Goal: Complete application form: Complete application form

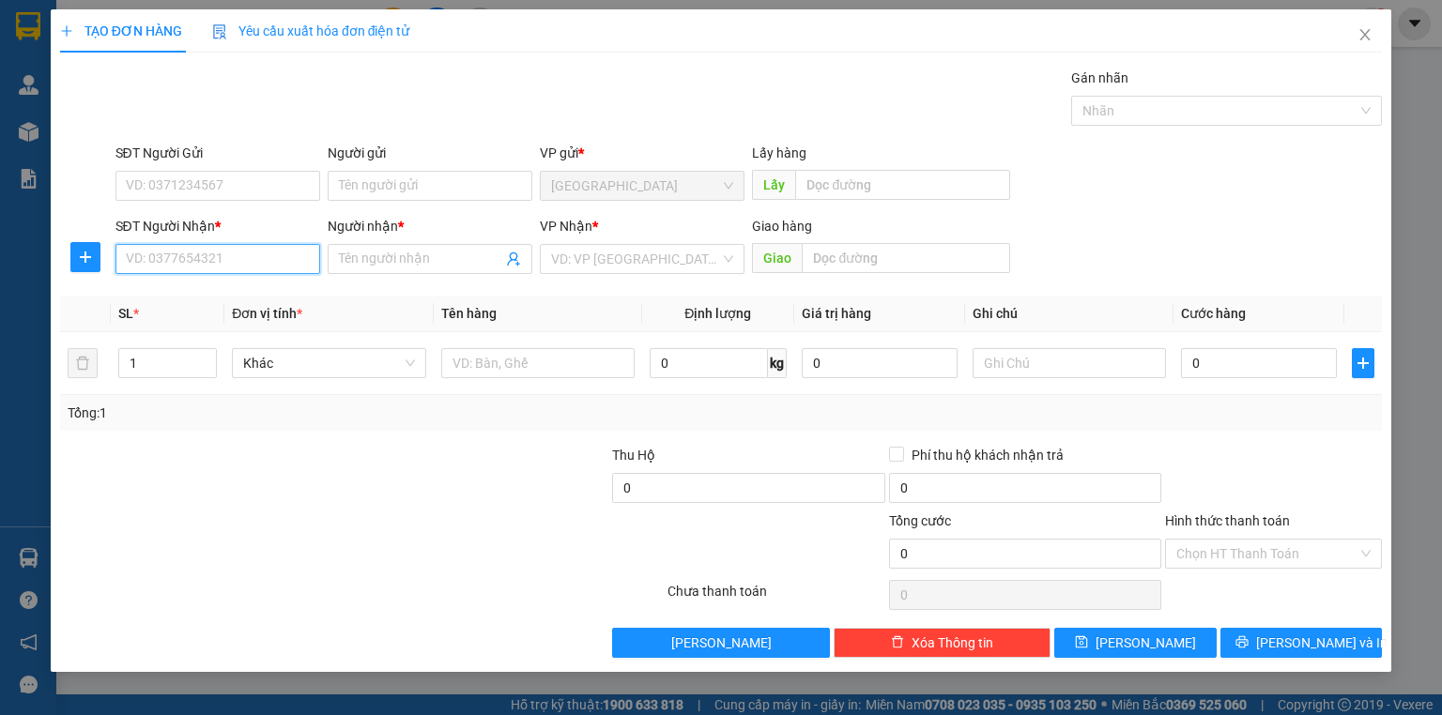
click at [286, 254] on input "SĐT Người Nhận *" at bounding box center [217, 259] width 205 height 30
click at [242, 259] on input "00908638191" at bounding box center [217, 259] width 205 height 30
click at [133, 267] on input "00908638191" at bounding box center [217, 259] width 205 height 30
type input "0908638191"
click at [255, 256] on input "0908638191" at bounding box center [217, 259] width 205 height 30
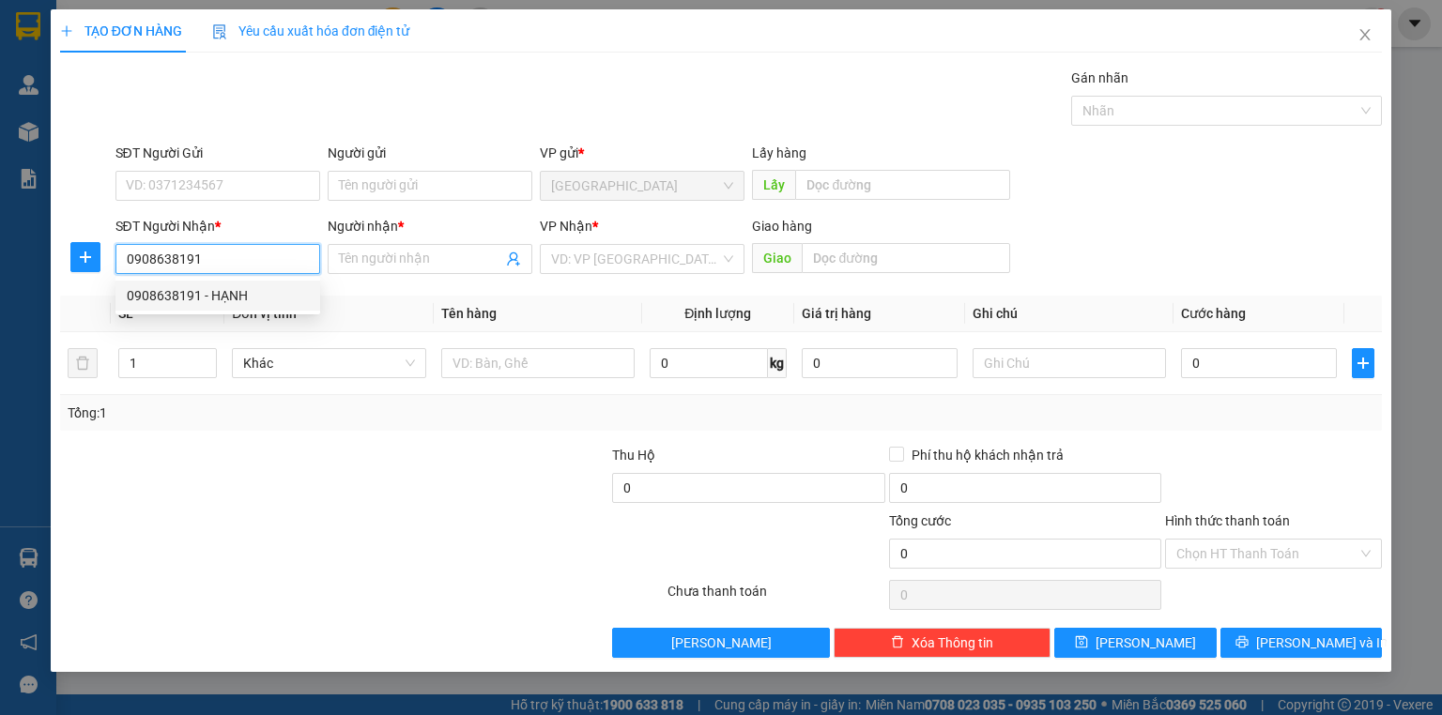
click at [238, 290] on div "0908638191 - HẠNH" at bounding box center [218, 295] width 182 height 21
type input "HẠNH"
type input "90.000"
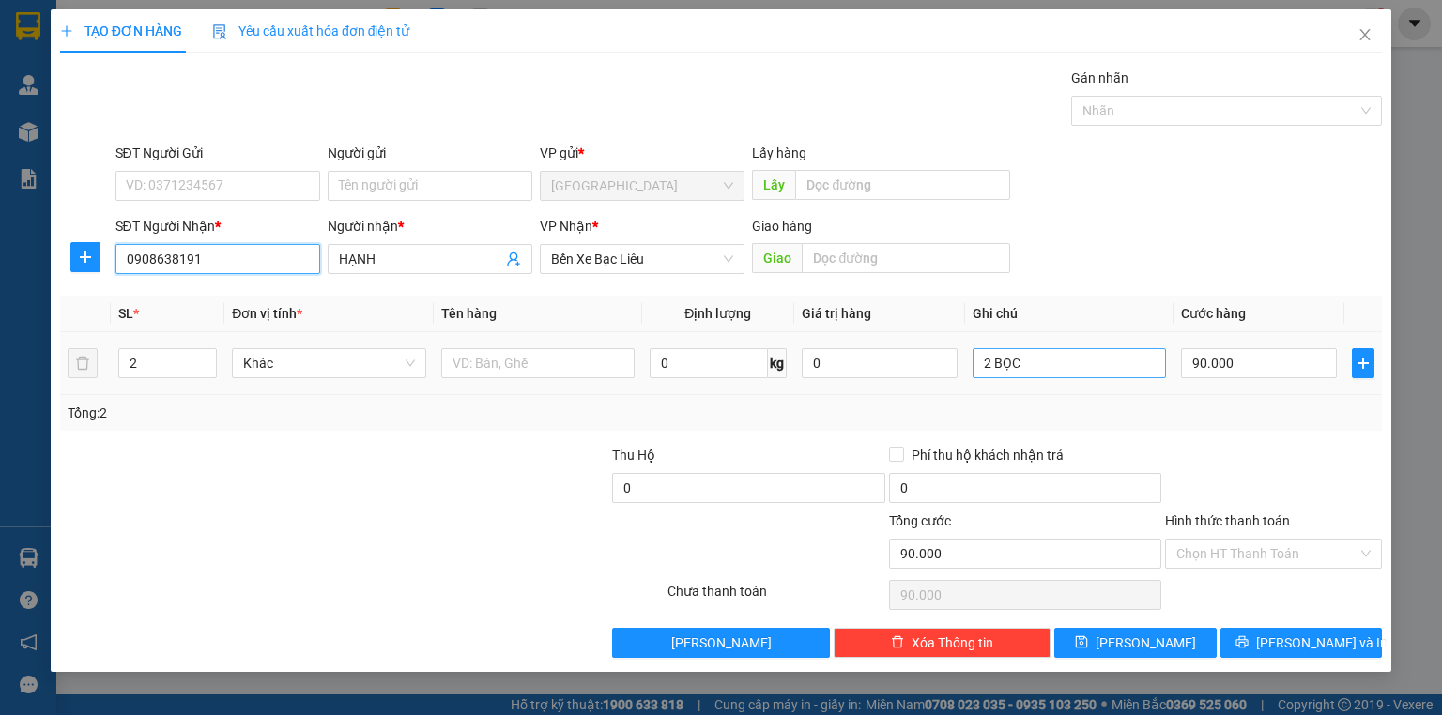
type input "0908638191"
click at [1130, 368] on input "2 BỌC" at bounding box center [1069, 363] width 193 height 30
type input "1 KIỆN"
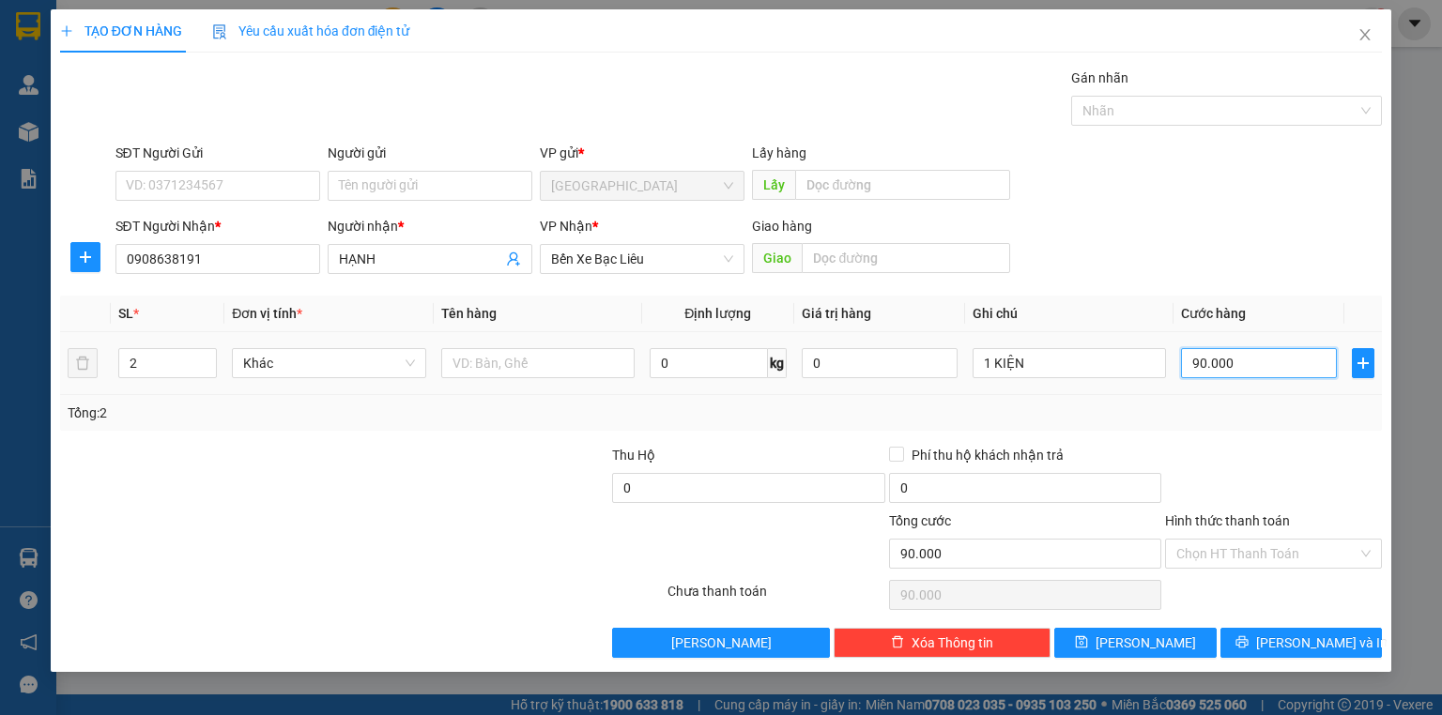
click at [1213, 367] on input "90.000" at bounding box center [1259, 363] width 156 height 30
type input "5"
type input "50"
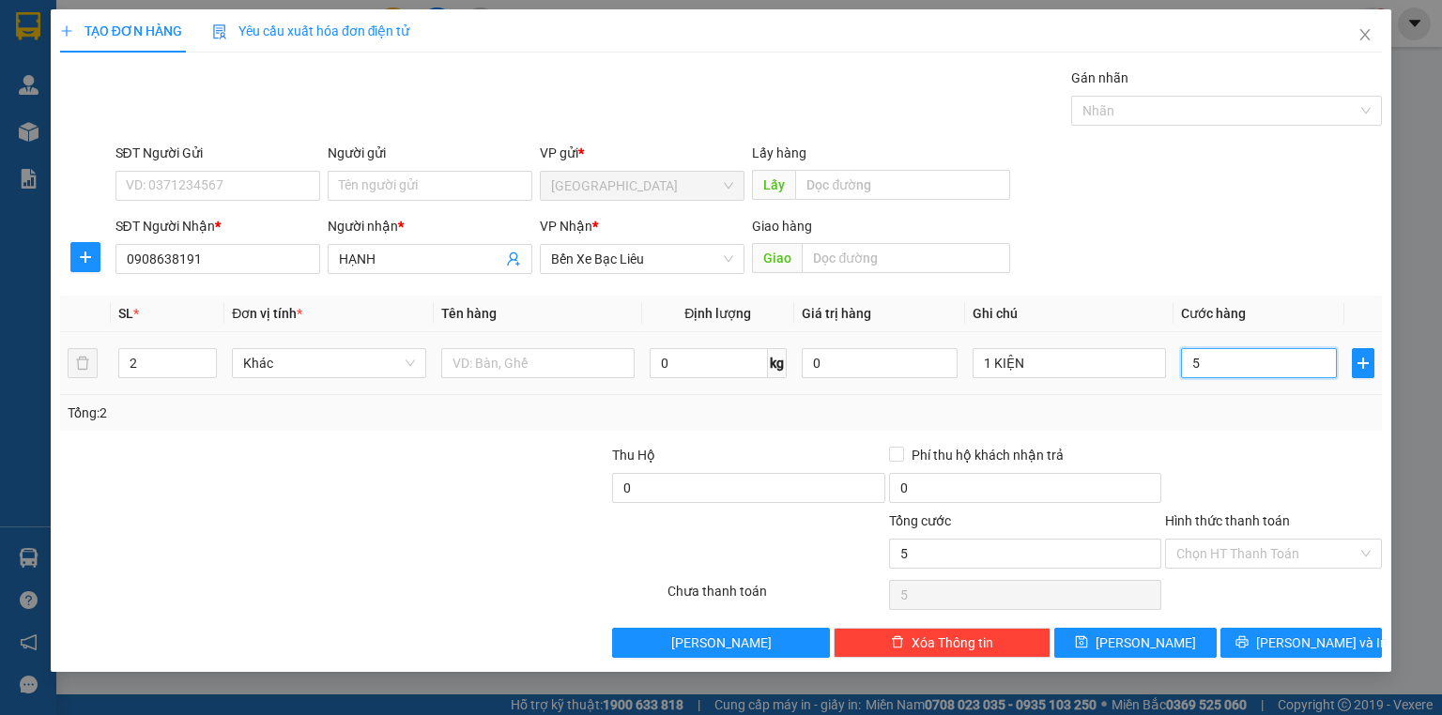
type input "50"
type input "50.000"
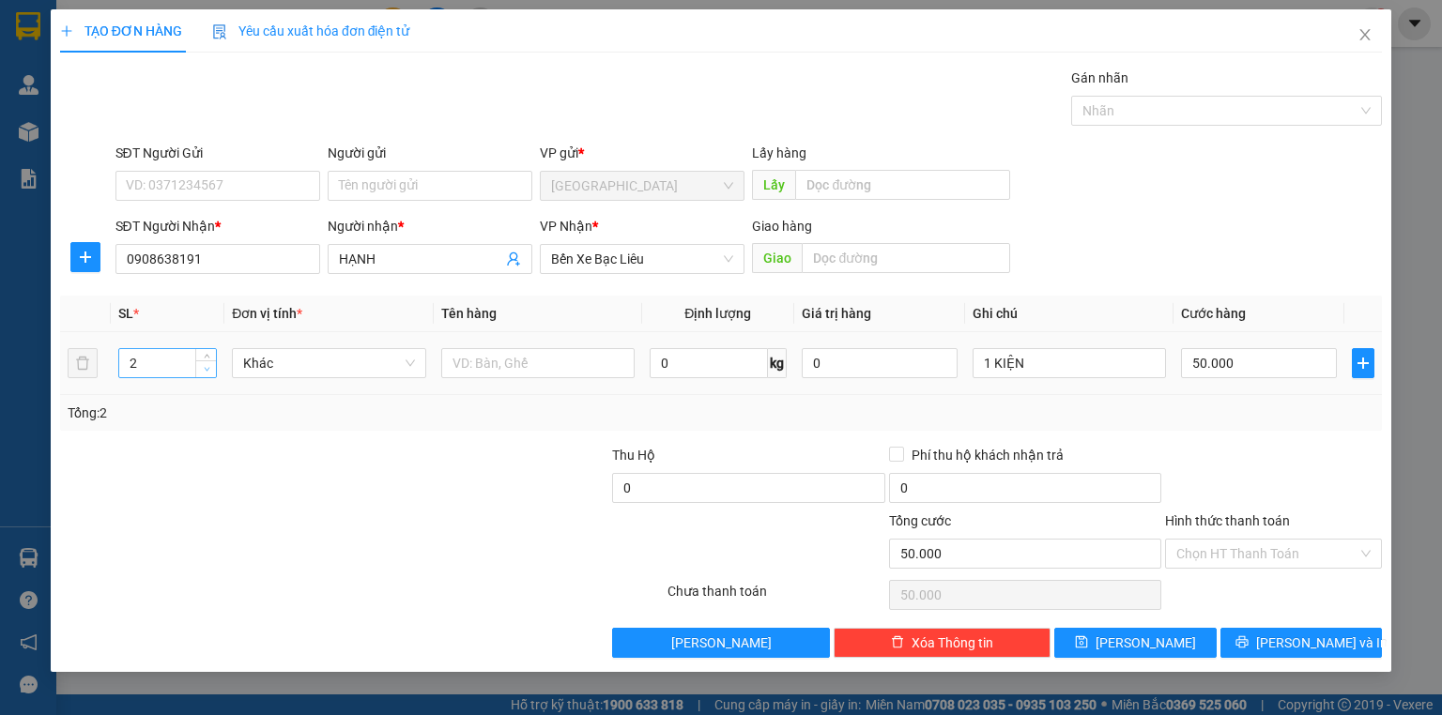
click at [202, 372] on span "down" at bounding box center [206, 369] width 11 height 11
click at [206, 377] on div "2" at bounding box center [167, 363] width 99 height 30
type input "1"
click at [207, 372] on span "down" at bounding box center [206, 369] width 11 height 11
type input "0"
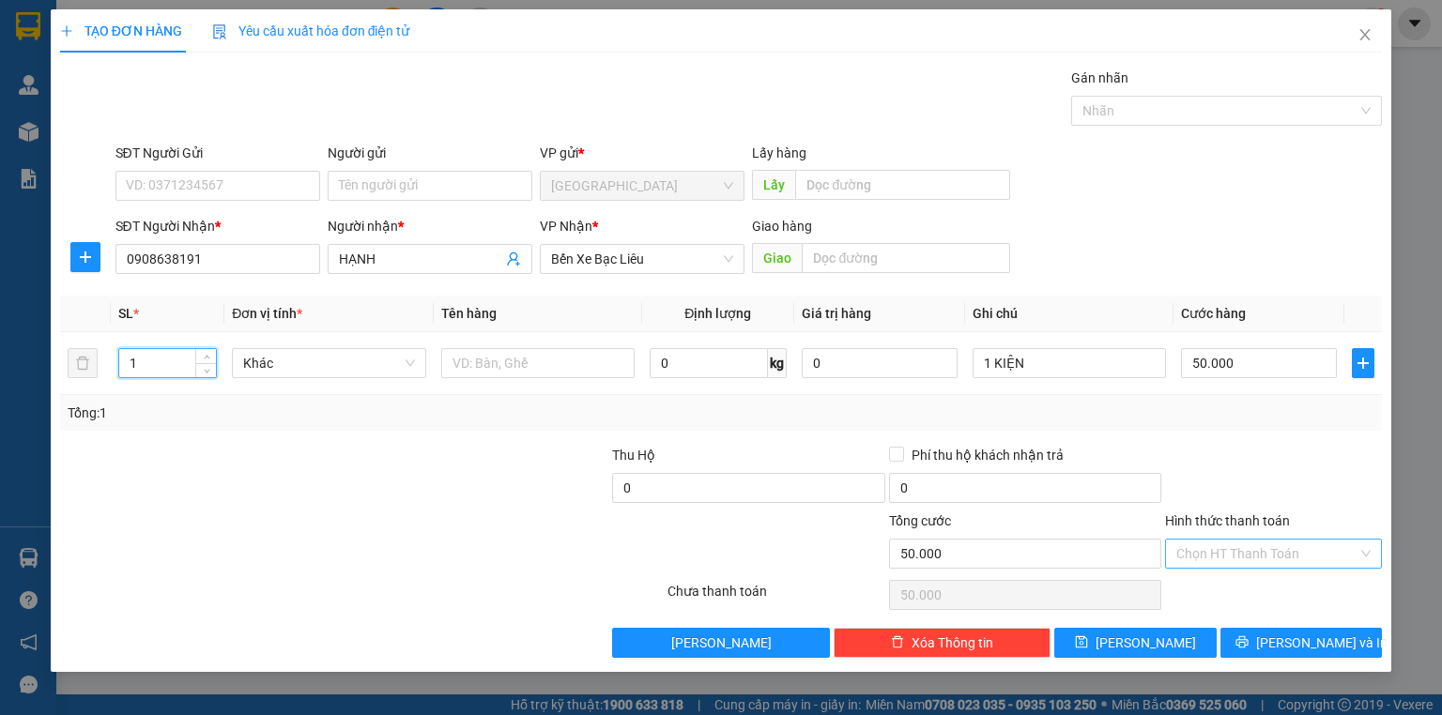
type input "0"
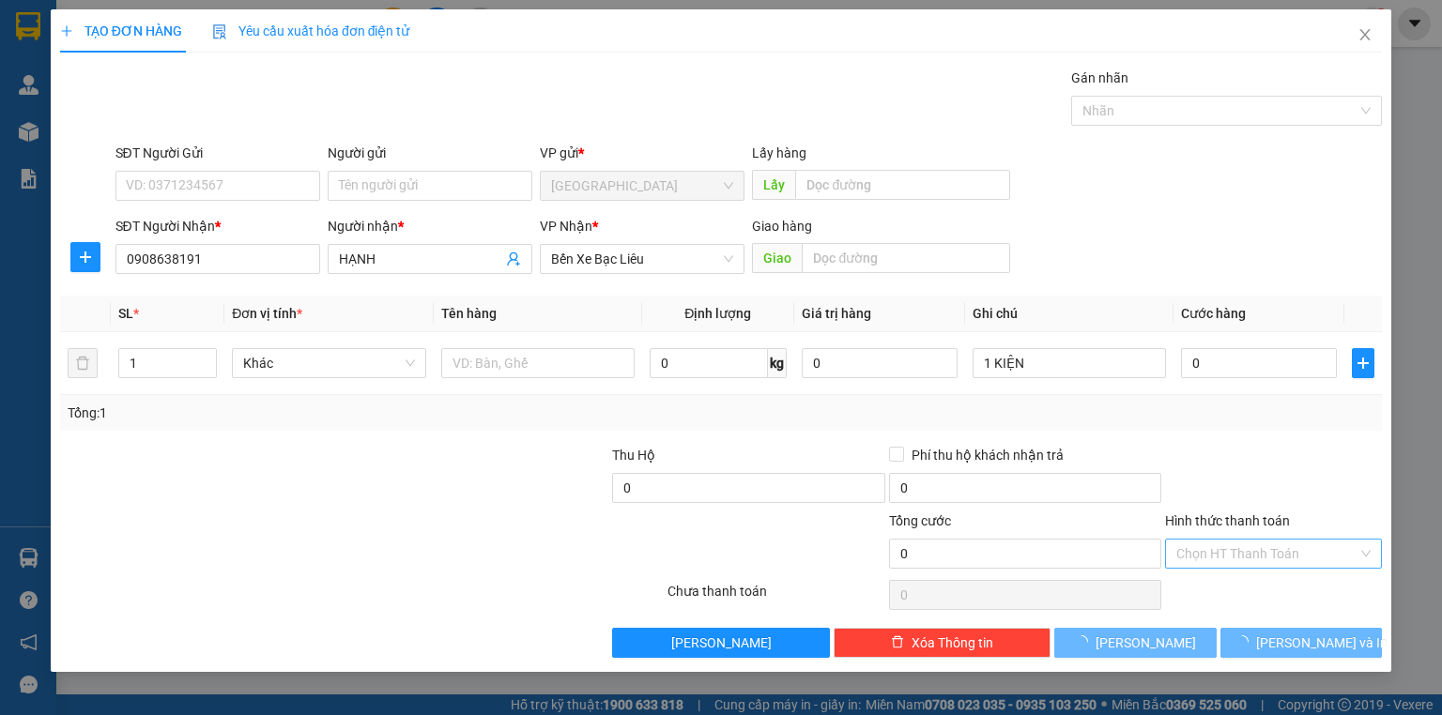
click at [1254, 541] on input "Hình thức thanh toán" at bounding box center [1266, 554] width 181 height 28
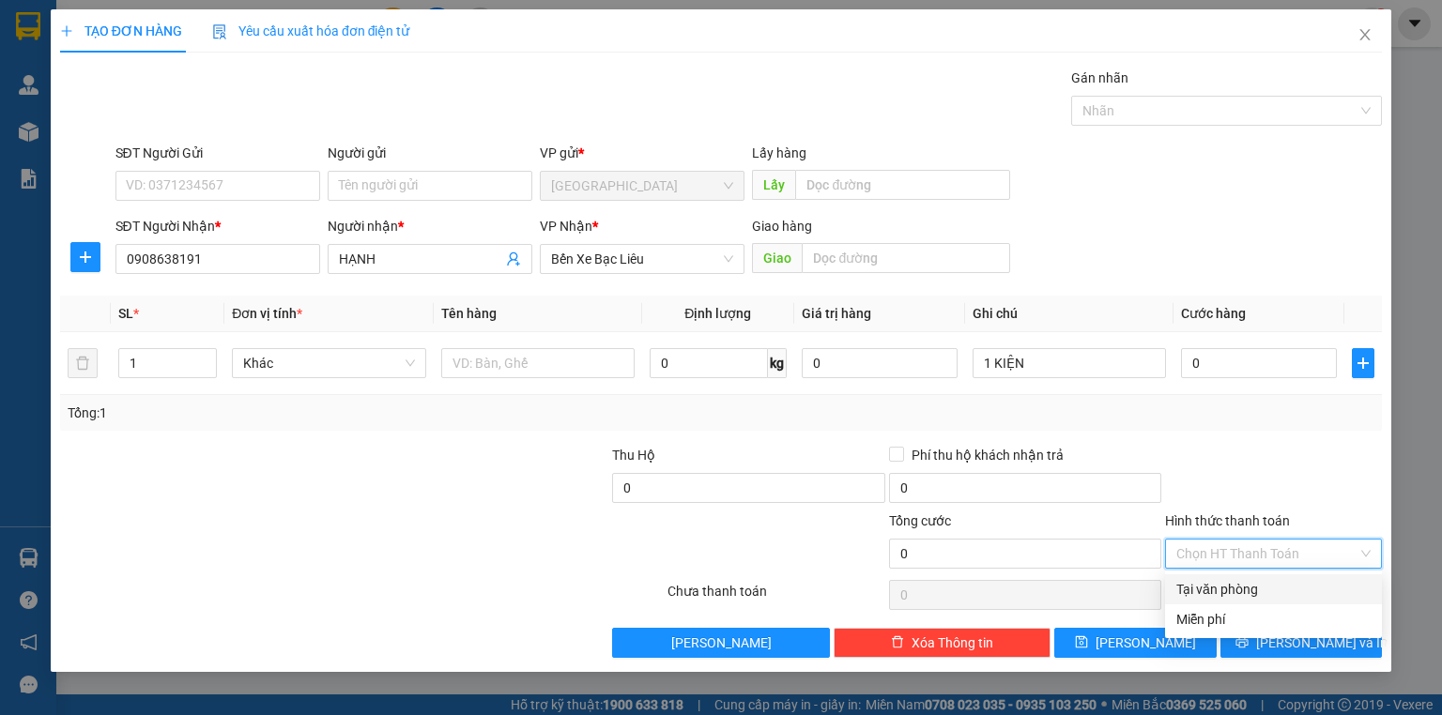
click at [1254, 588] on div "Tại văn phòng" at bounding box center [1273, 589] width 194 height 21
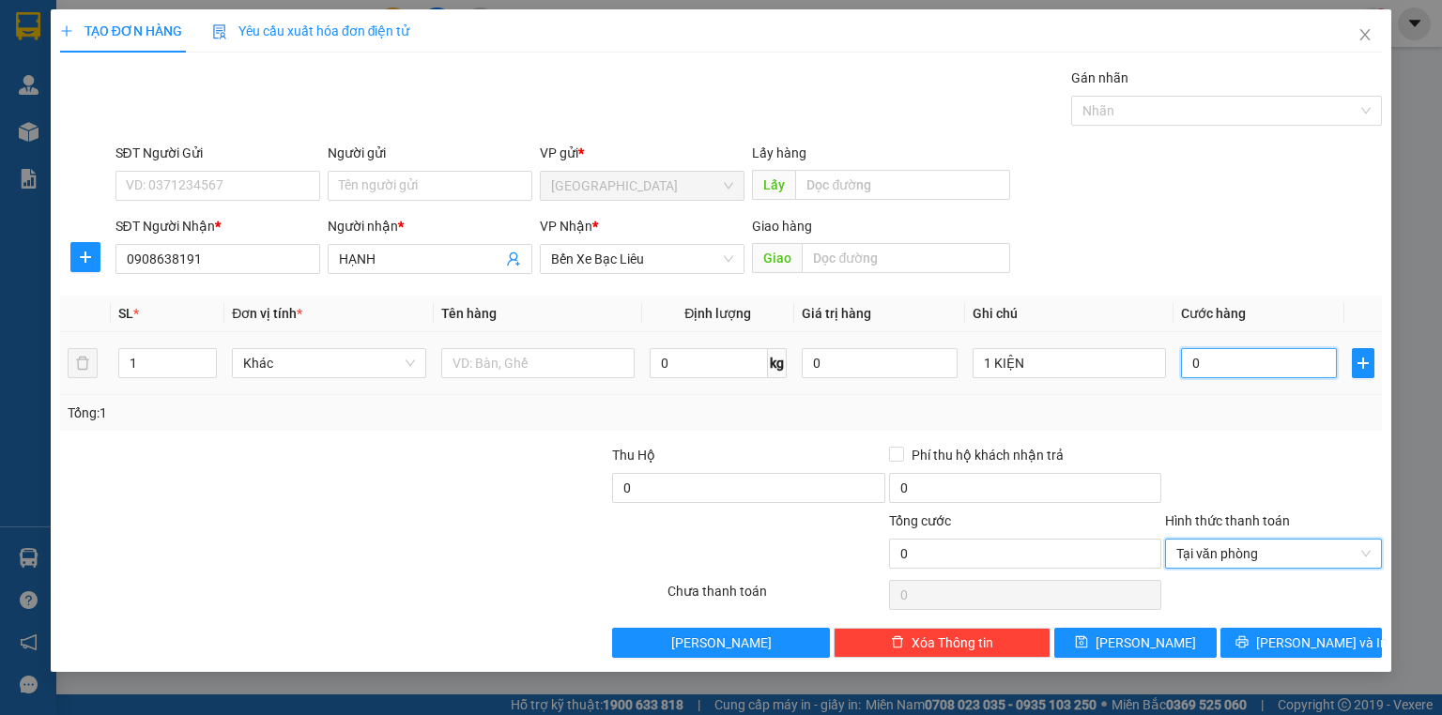
click at [1265, 361] on input "0" at bounding box center [1259, 363] width 156 height 30
type input "5"
type input "50"
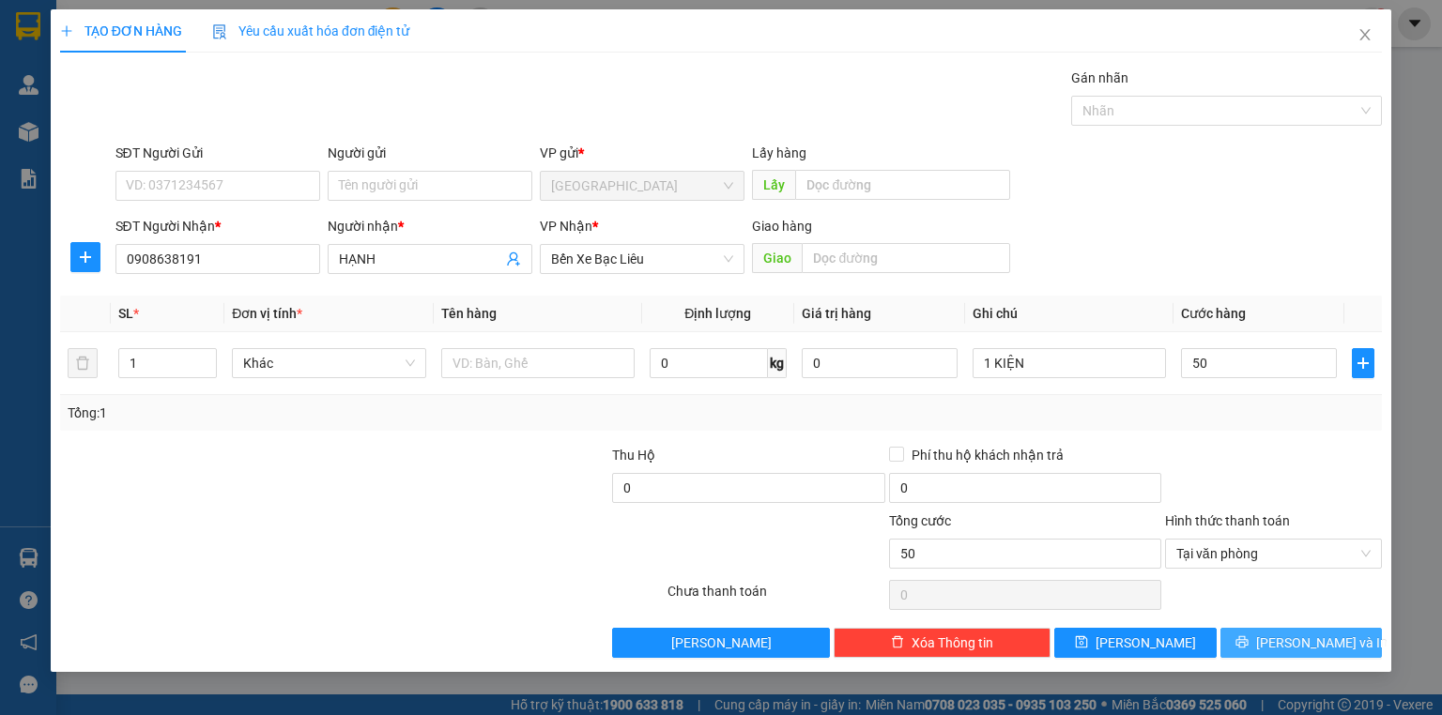
type input "50.000"
click at [1289, 640] on span "[PERSON_NAME] và In" at bounding box center [1321, 643] width 131 height 21
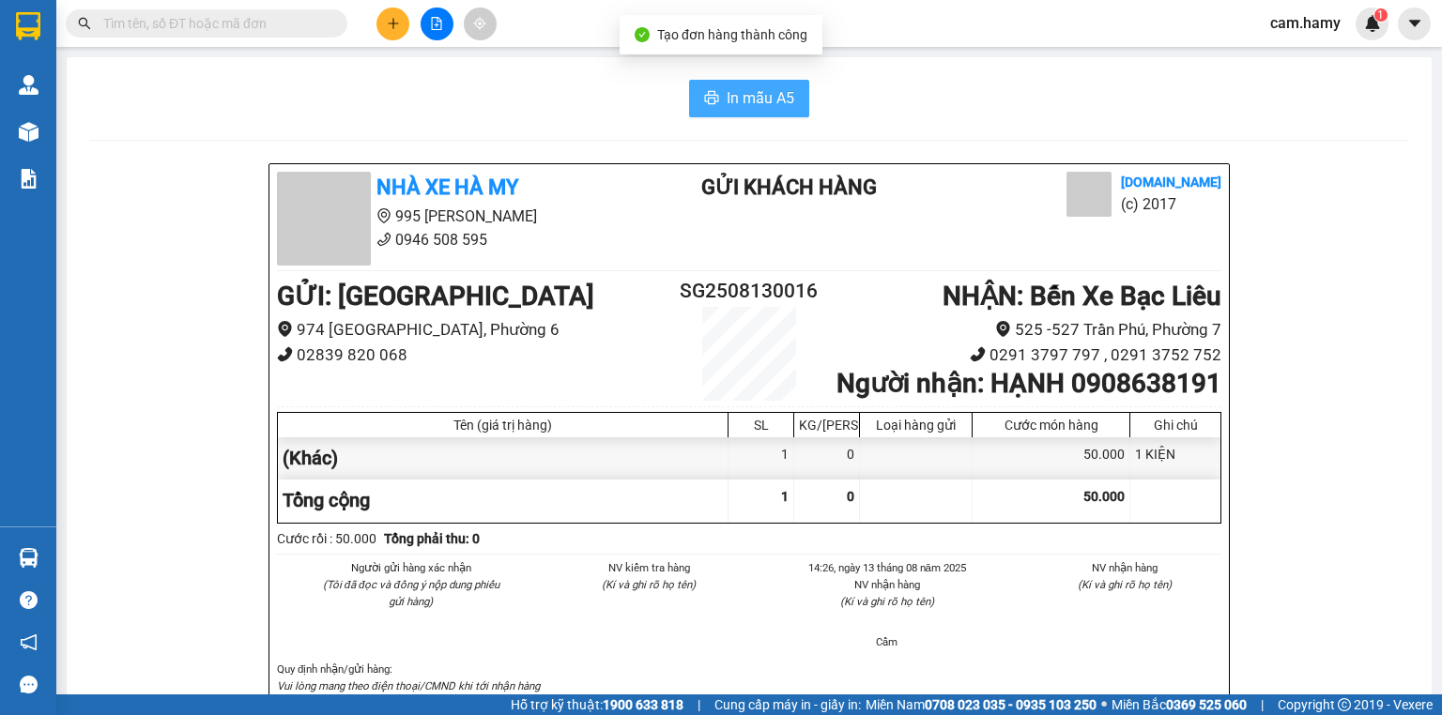
click at [728, 98] on span "In mẫu A5" at bounding box center [761, 97] width 68 height 23
click at [750, 85] on button "In mẫu A5" at bounding box center [749, 99] width 120 height 38
click at [376, 38] on div at bounding box center [436, 24] width 141 height 33
click at [377, 29] on div at bounding box center [436, 24] width 141 height 33
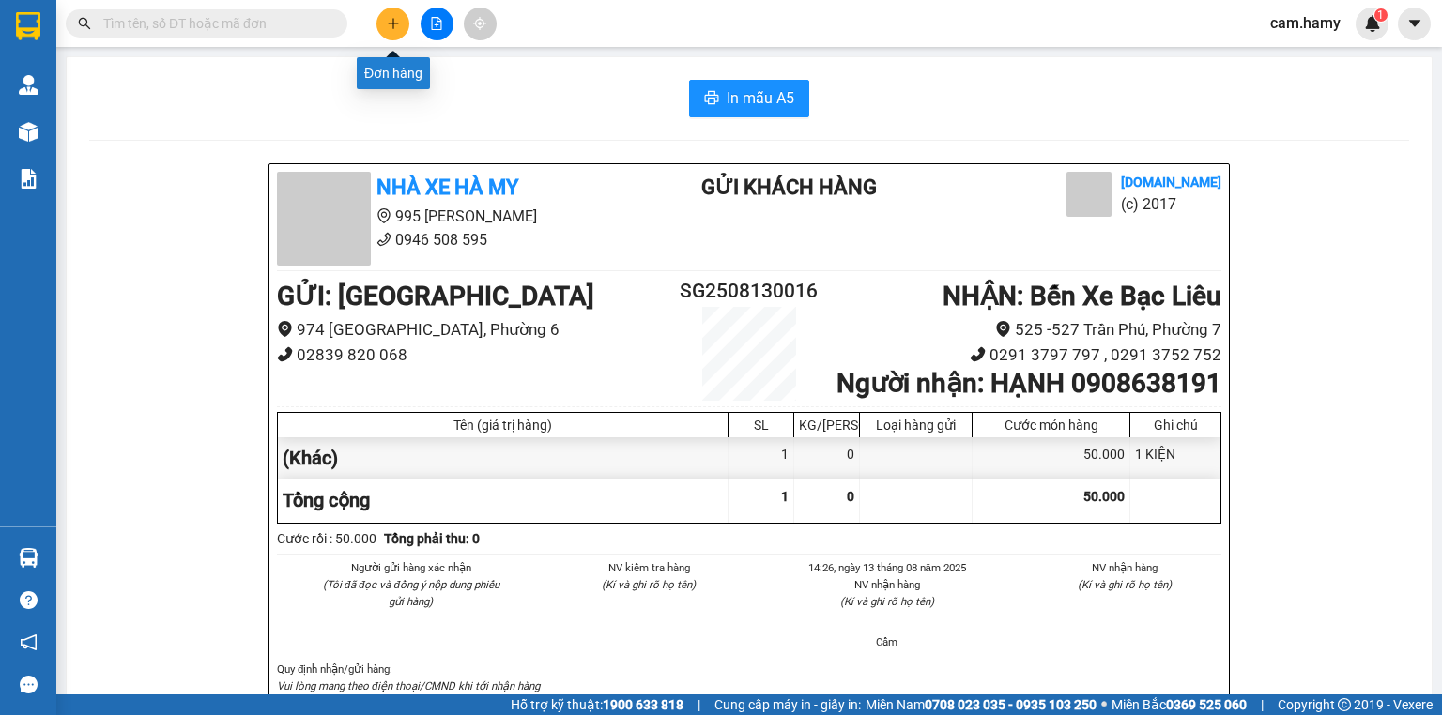
click at [401, 24] on button at bounding box center [393, 24] width 33 height 33
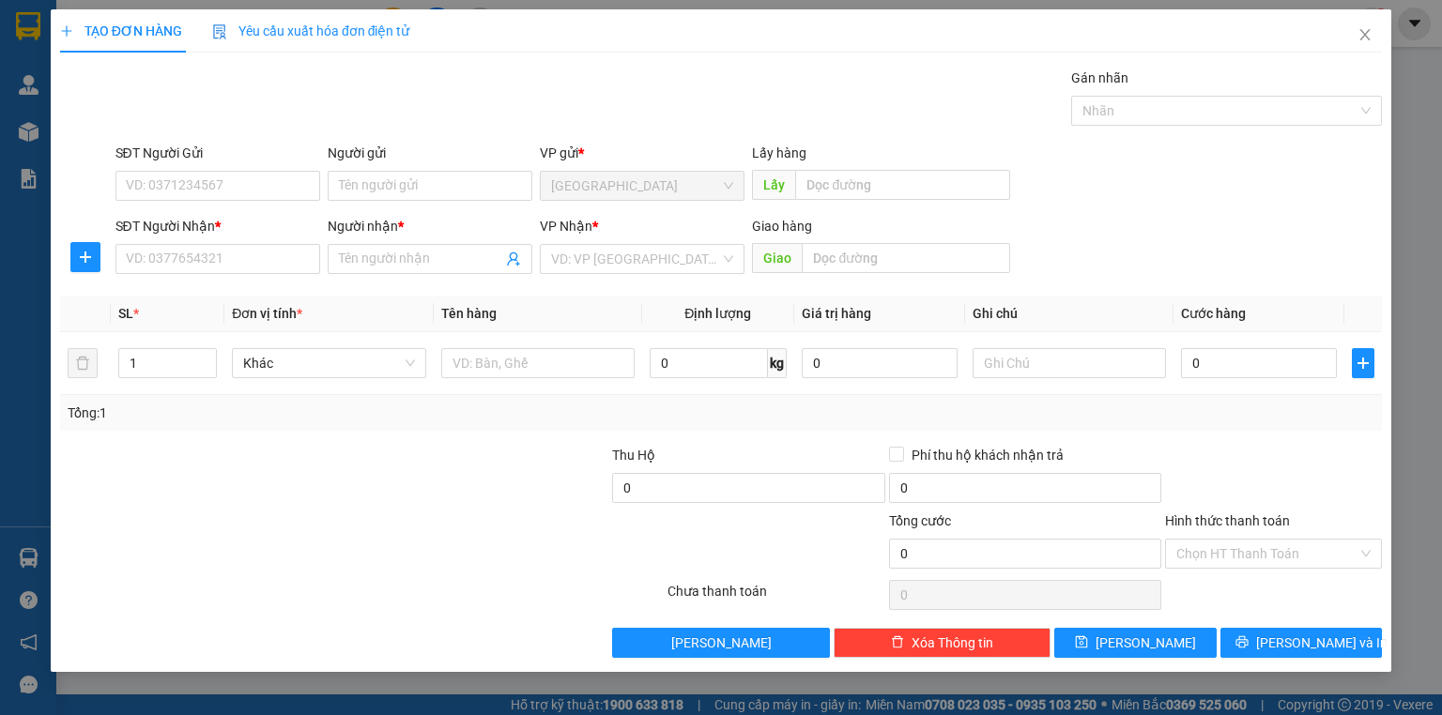
click at [248, 275] on div "SĐT Người Nhận * VD: 0377654321" at bounding box center [217, 249] width 205 height 66
click at [248, 267] on input "SĐT Người Nhận *" at bounding box center [217, 259] width 205 height 30
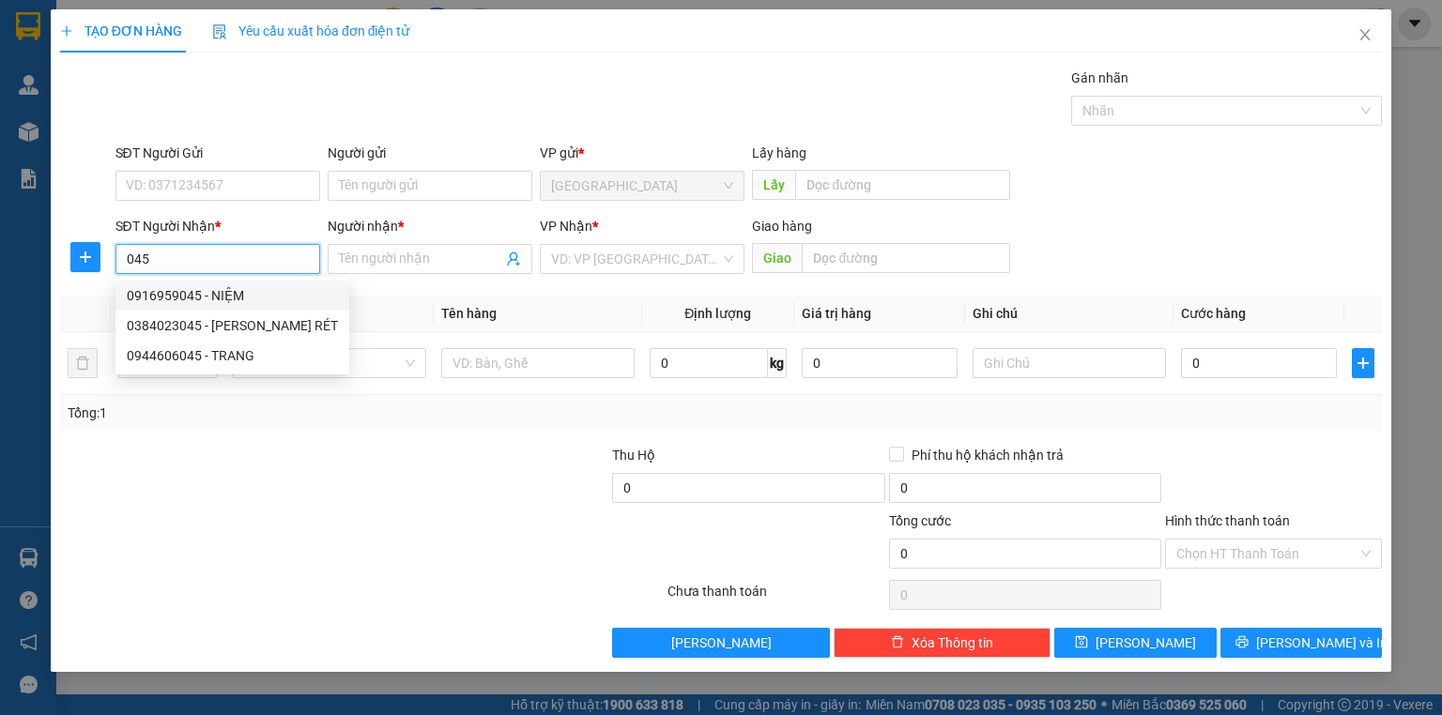
click at [250, 297] on div "0916959045 - NIỆM" at bounding box center [232, 295] width 211 height 21
type input "0916959045"
type input "NIỆM"
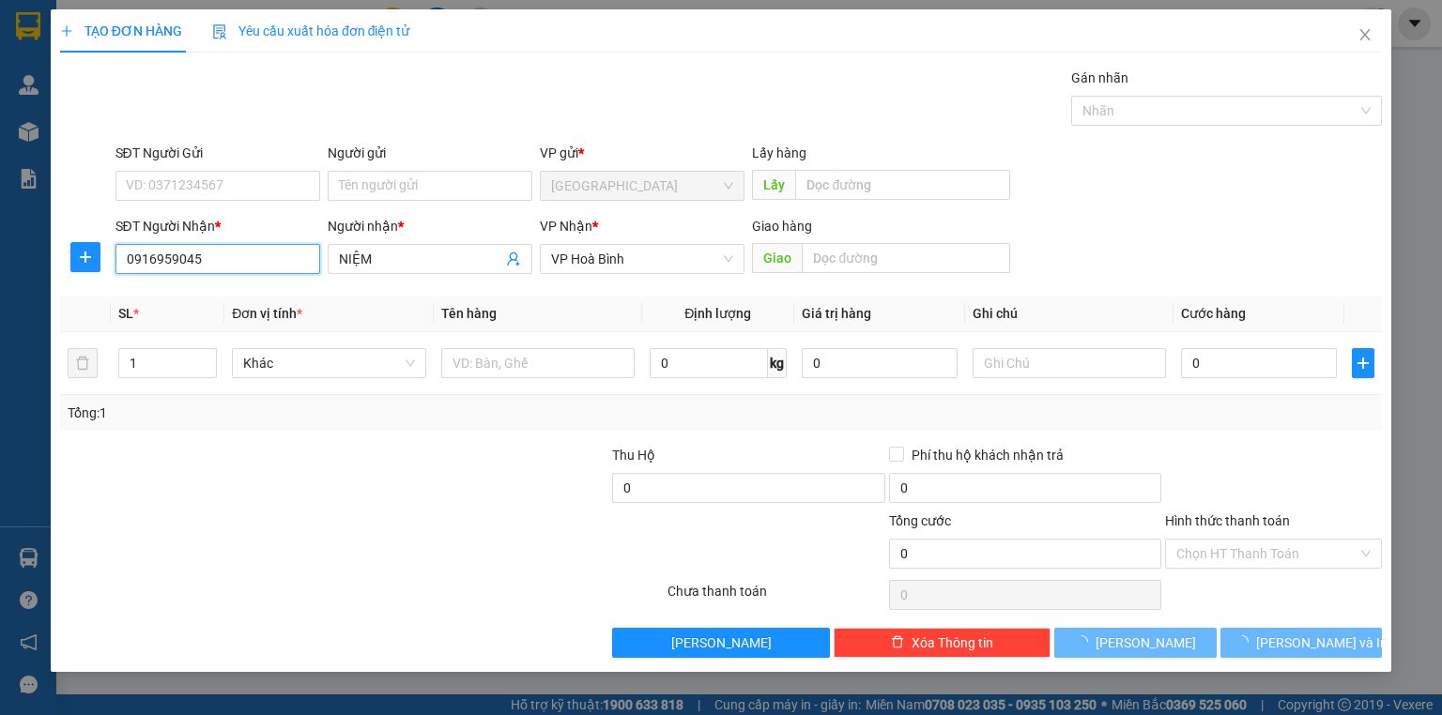
type input "120.000"
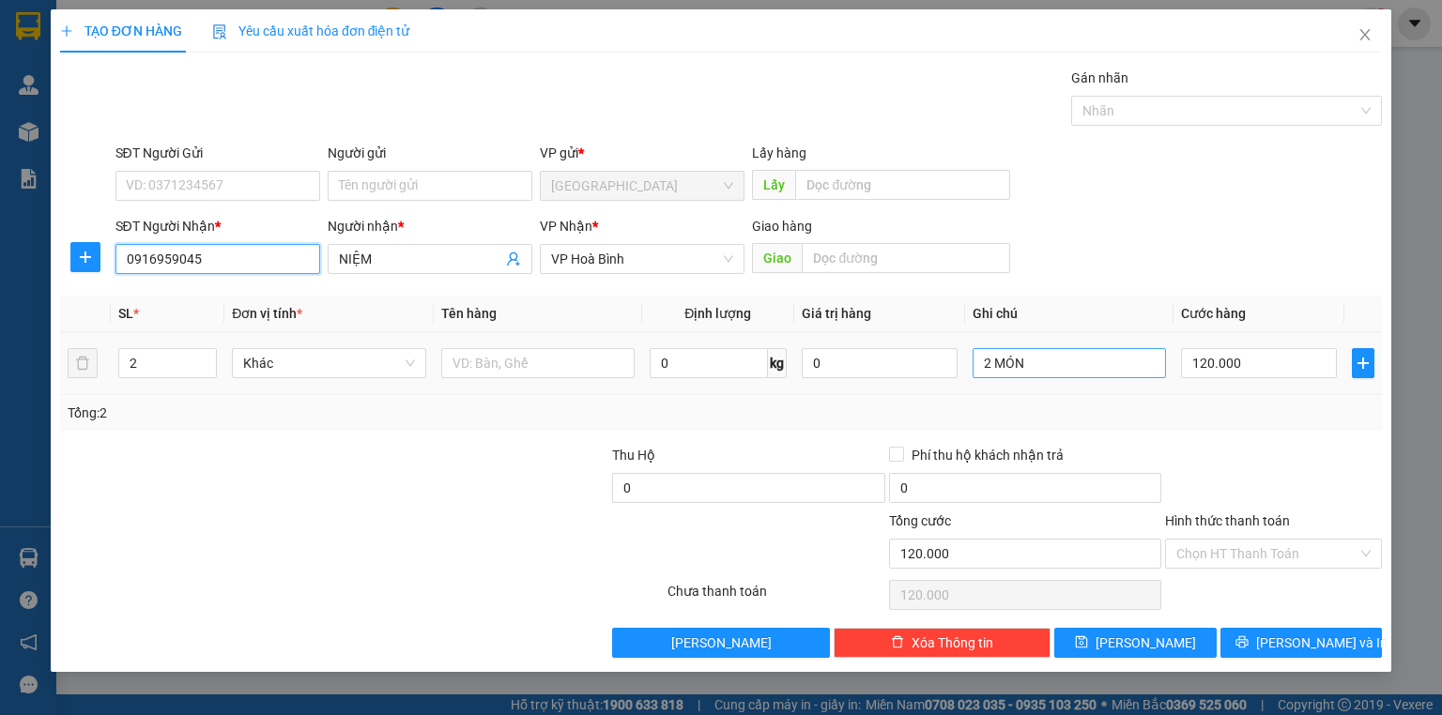
type input "0916959045"
click at [1093, 376] on input "2 MÓN" at bounding box center [1069, 363] width 193 height 30
click at [1091, 372] on input "2 MÓN" at bounding box center [1069, 363] width 193 height 30
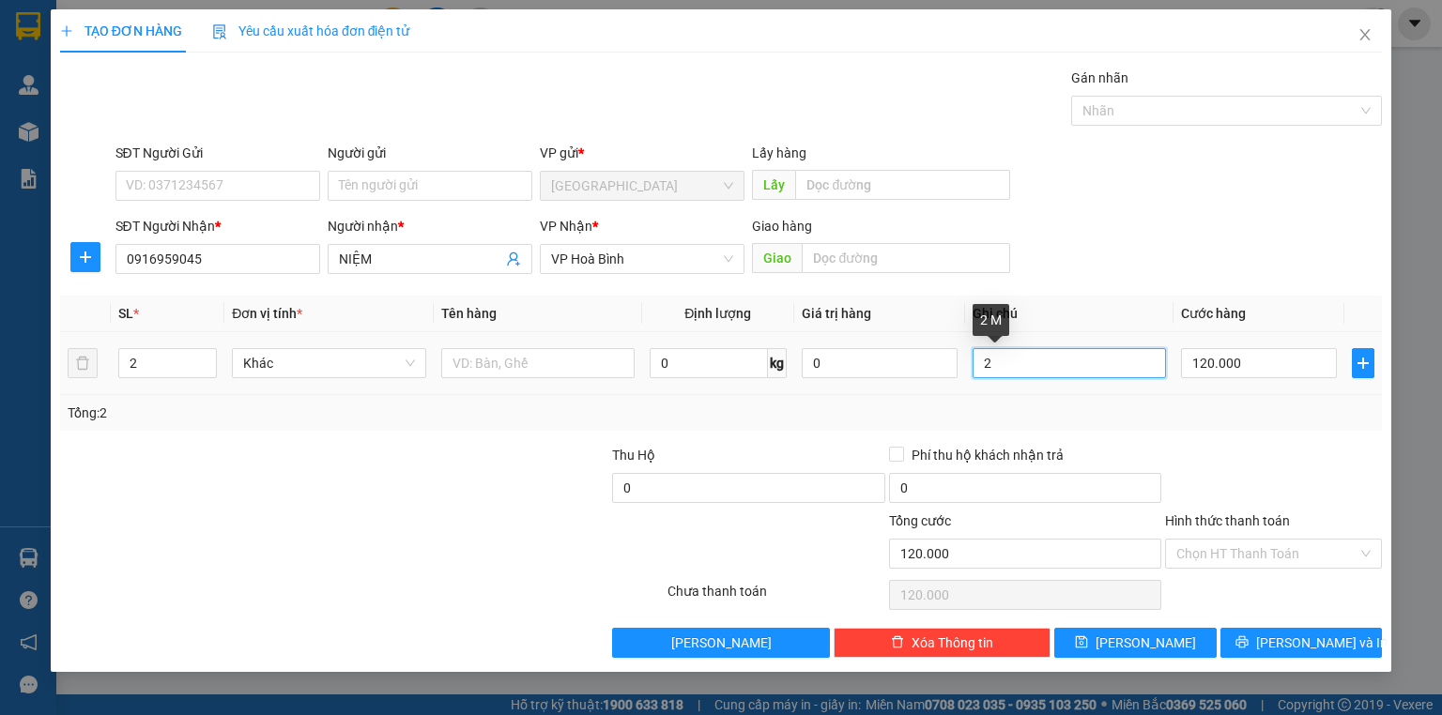
type input "2"
type input "1 BAO"
type input "1"
click at [208, 372] on span "down" at bounding box center [206, 369] width 11 height 11
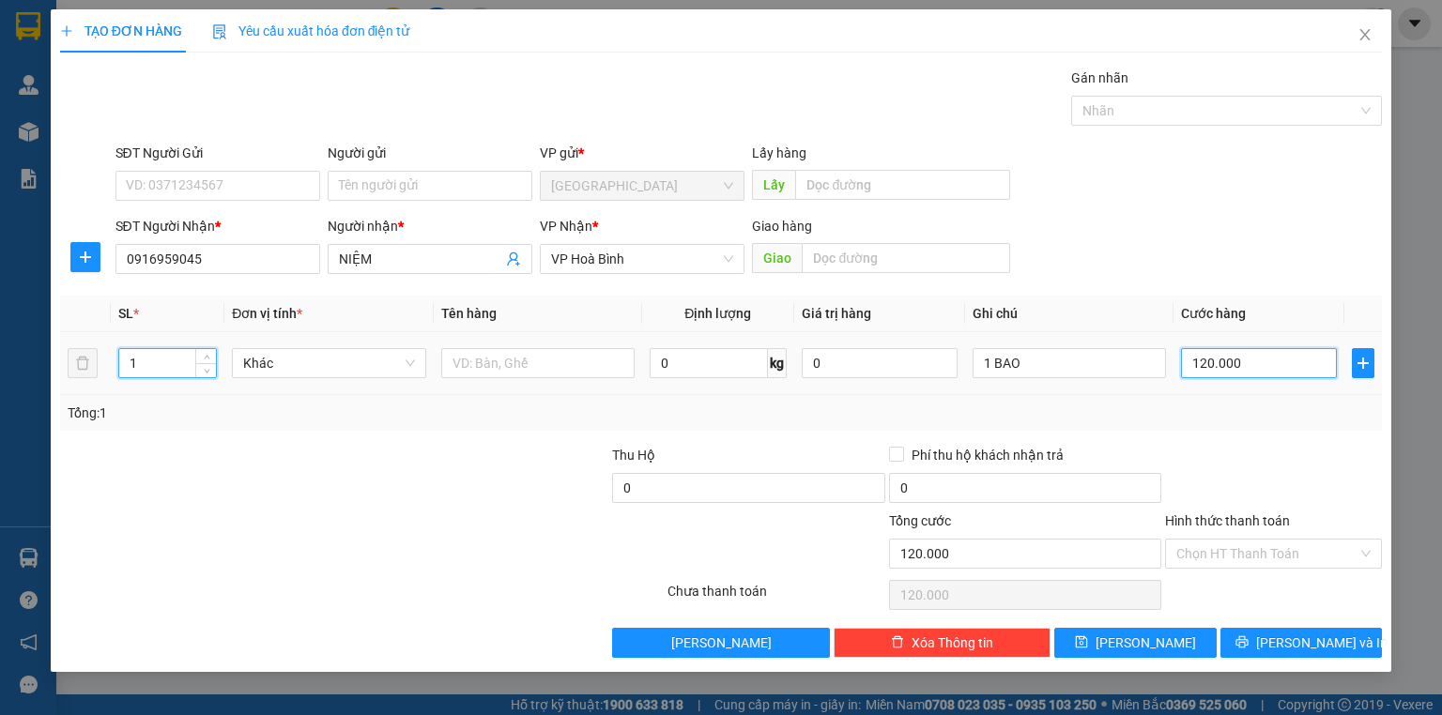
click at [1289, 352] on input "120.000" at bounding box center [1259, 363] width 156 height 30
type input "0"
type input "8"
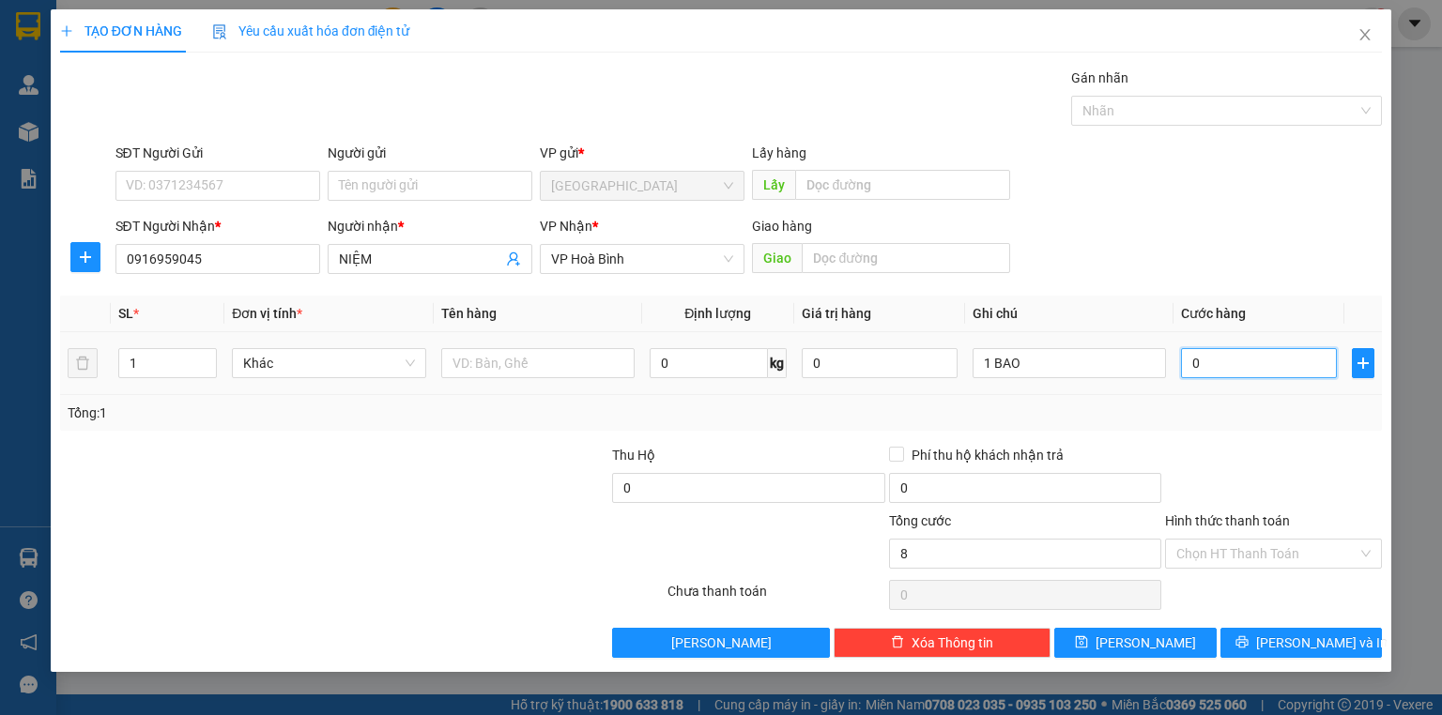
type input "8"
type input "08"
type input "80"
type input "080"
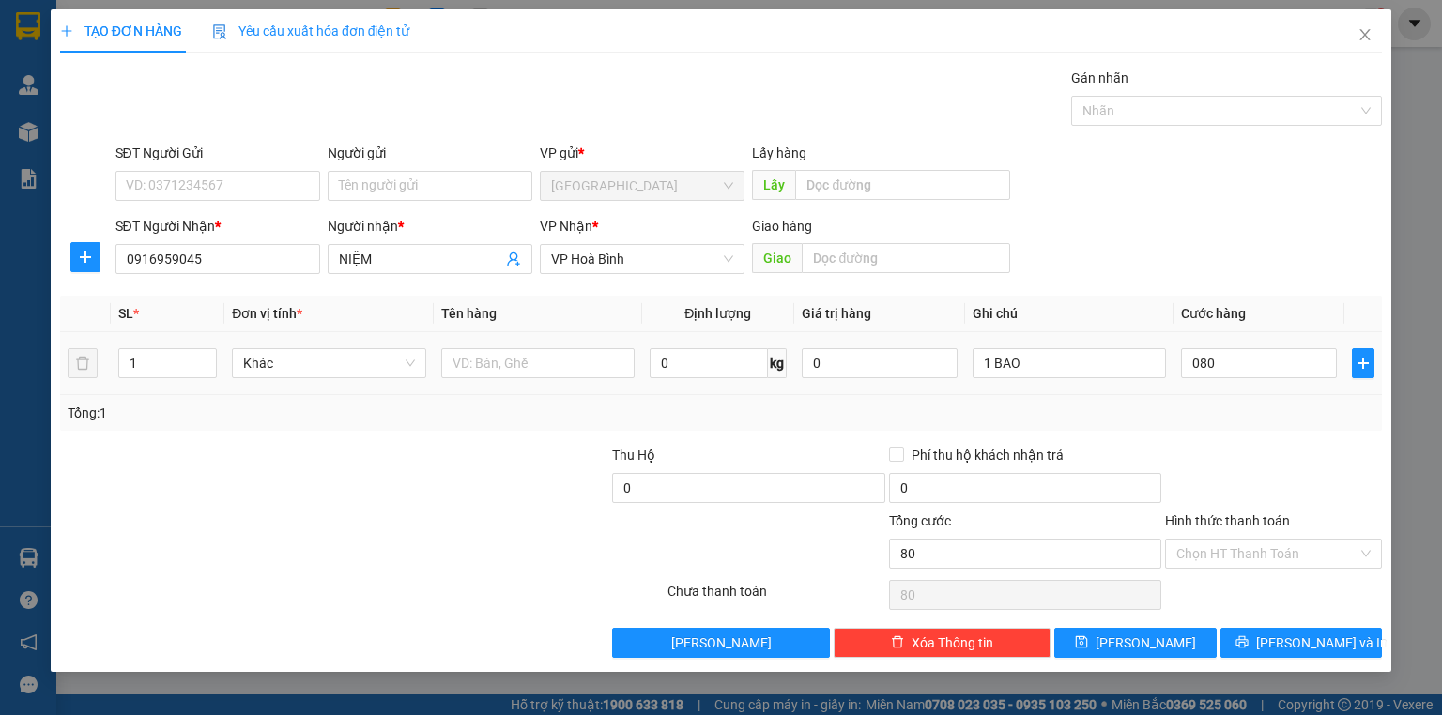
type input "80.000"
drag, startPoint x: 1217, startPoint y: 399, endPoint x: 1225, endPoint y: 412, distance: 15.6
click at [1217, 400] on div "Tổng: 1" at bounding box center [721, 413] width 1322 height 36
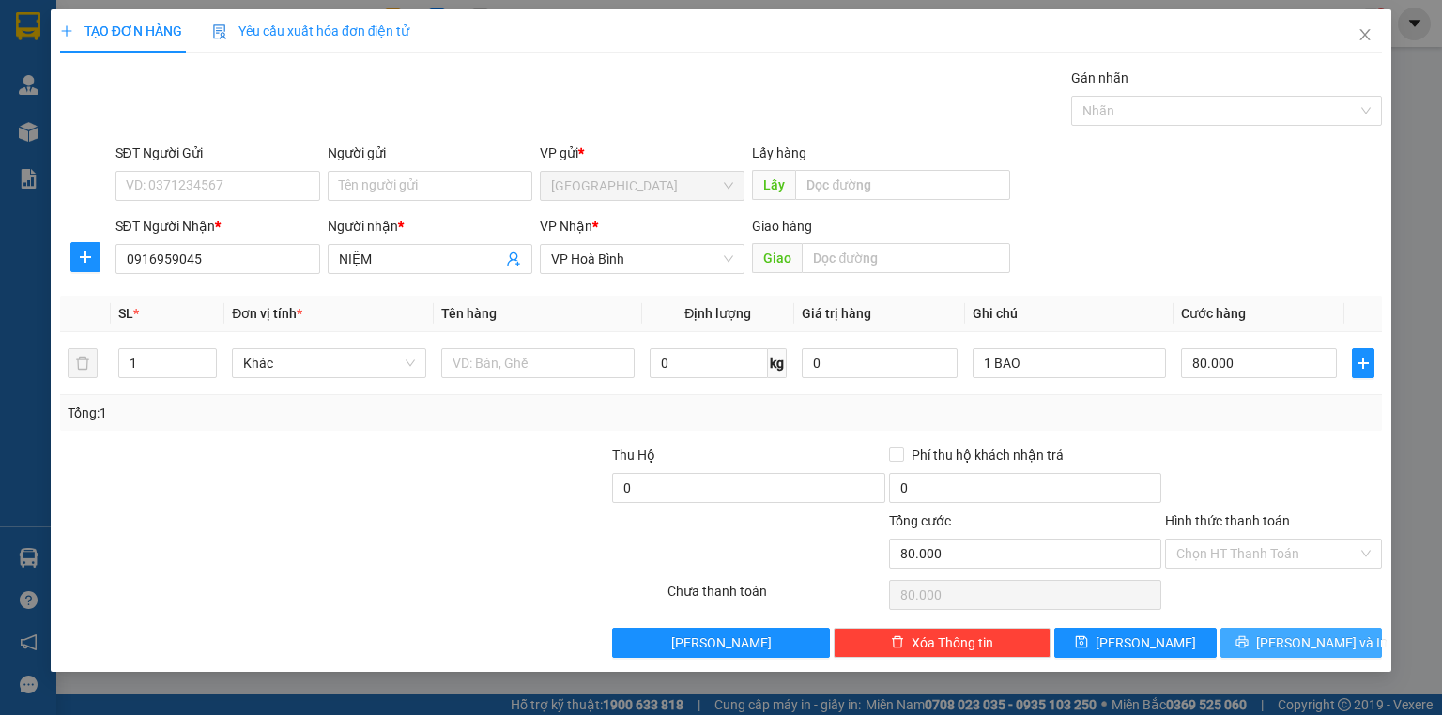
click at [1326, 642] on span "[PERSON_NAME] và In" at bounding box center [1321, 643] width 131 height 21
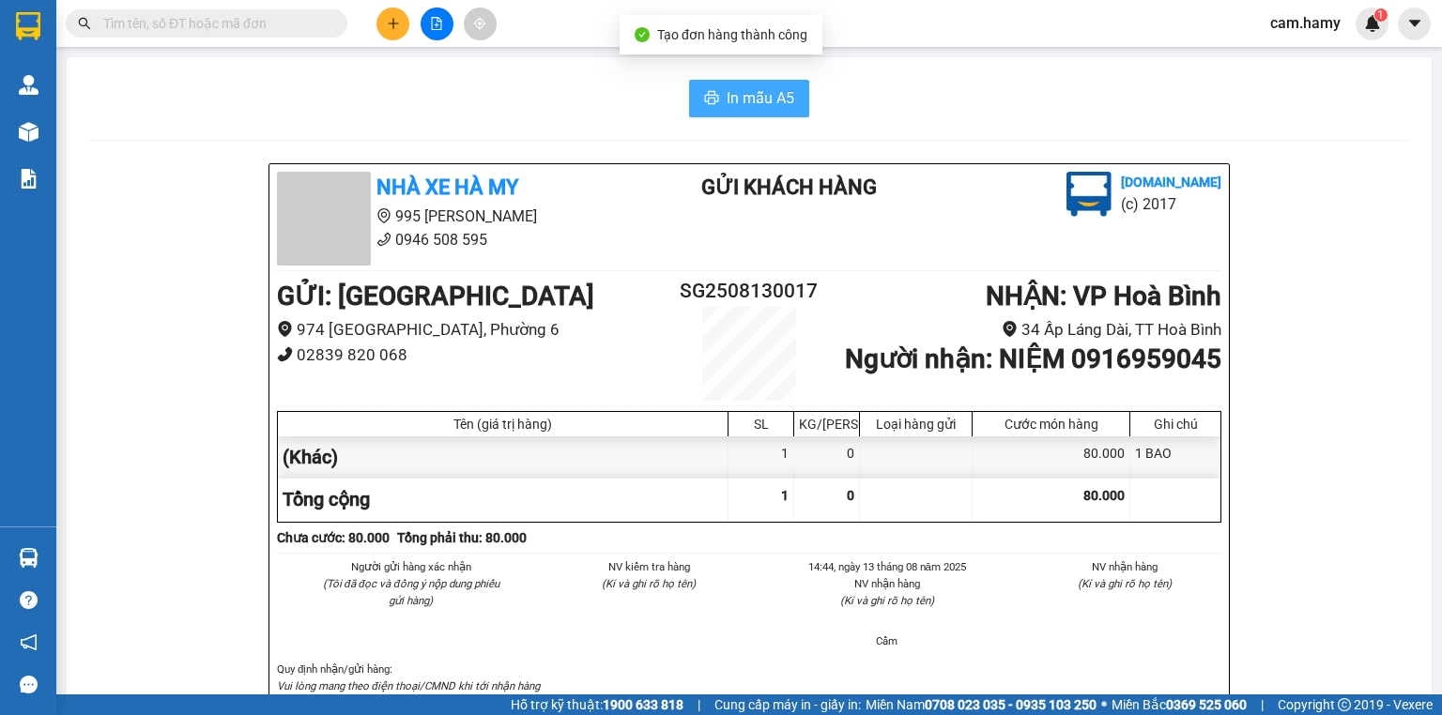
click at [754, 101] on span "In mẫu A5" at bounding box center [761, 97] width 68 height 23
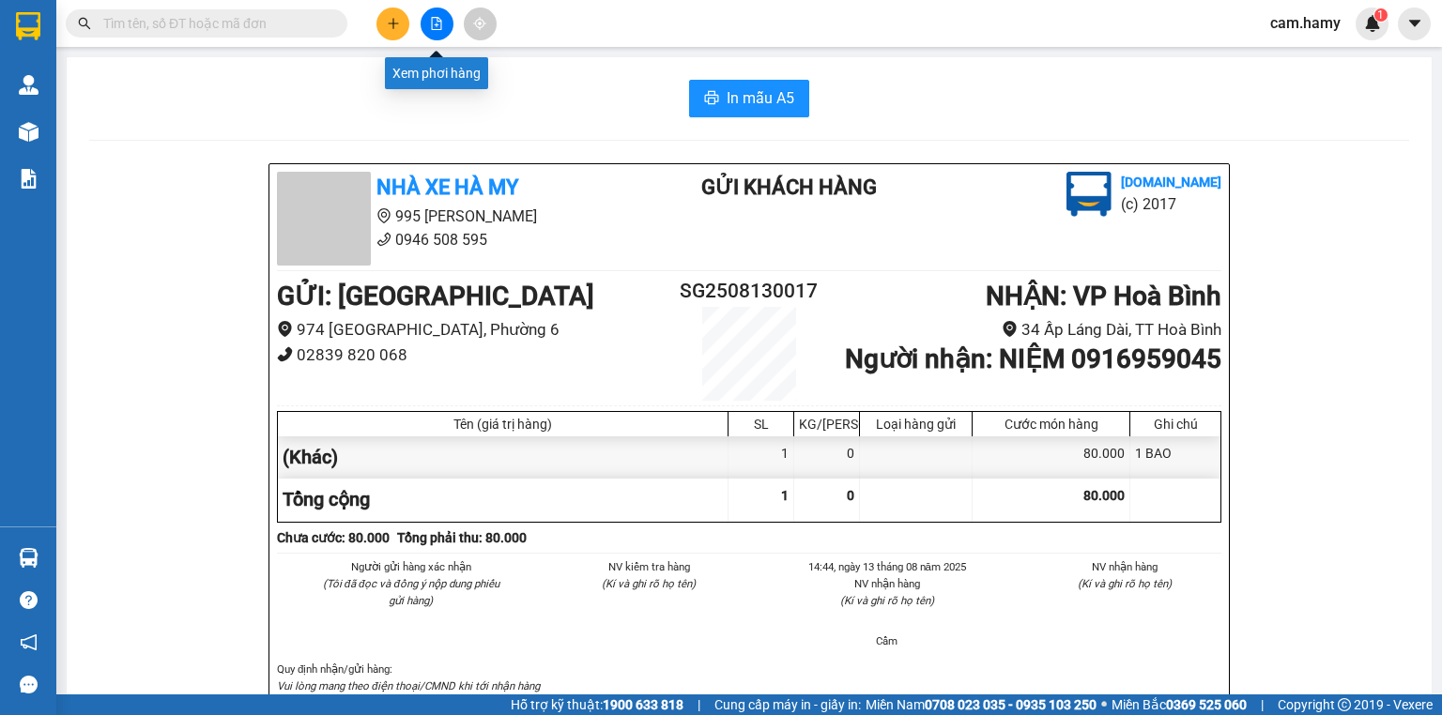
click at [387, 23] on icon "plus" at bounding box center [393, 23] width 13 height 13
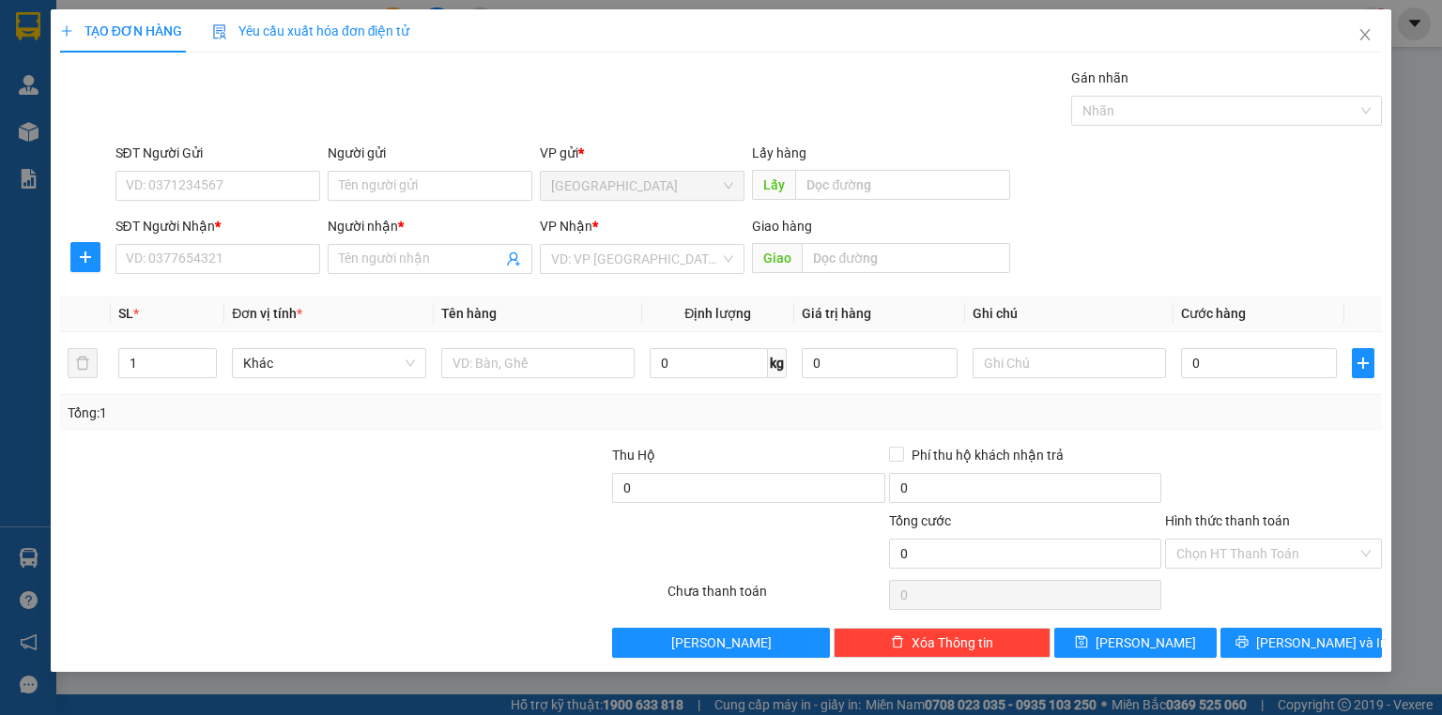
click at [238, 242] on div "SĐT Người Nhận *" at bounding box center [217, 230] width 205 height 28
click at [274, 250] on input "SĐT Người Nhận *" at bounding box center [217, 259] width 205 height 30
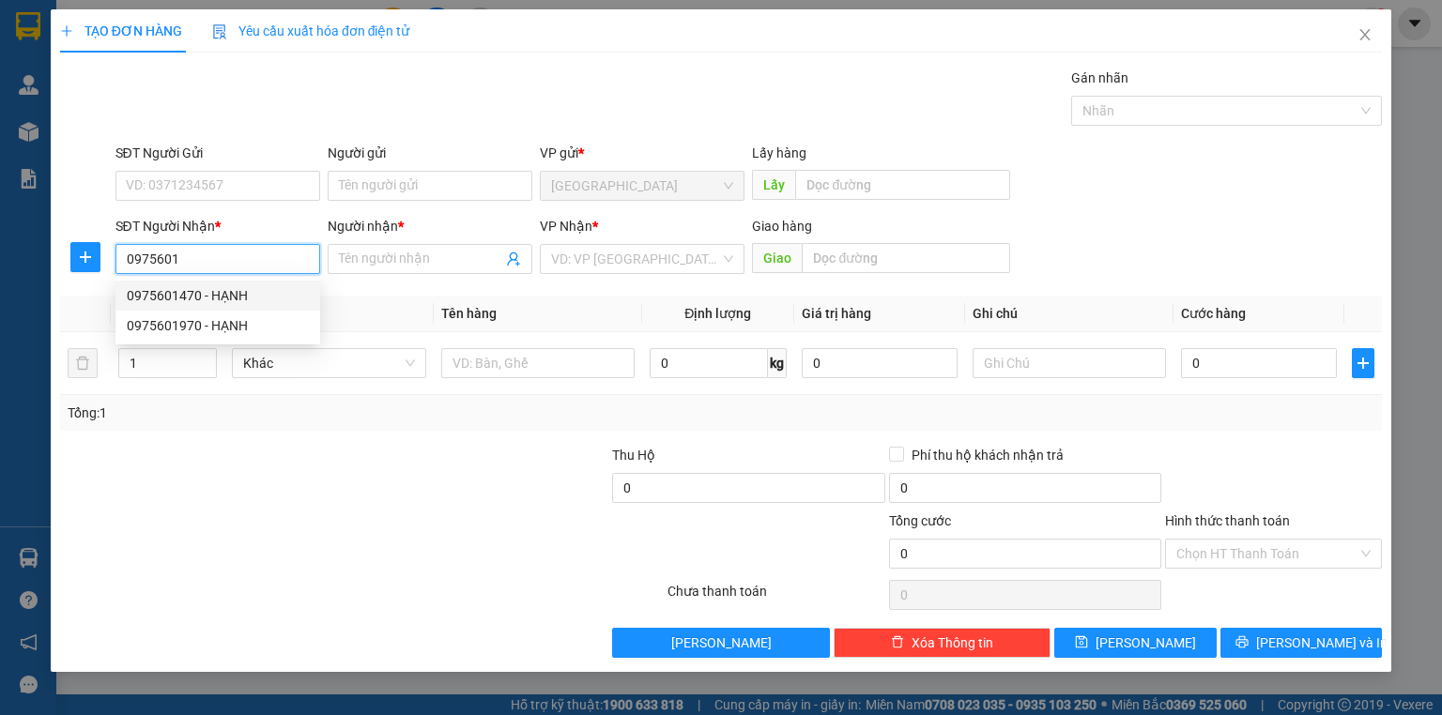
click at [244, 289] on div "0975601470 - HẠNH" at bounding box center [218, 295] width 182 height 21
type input "0975601470"
type input "HẠNH"
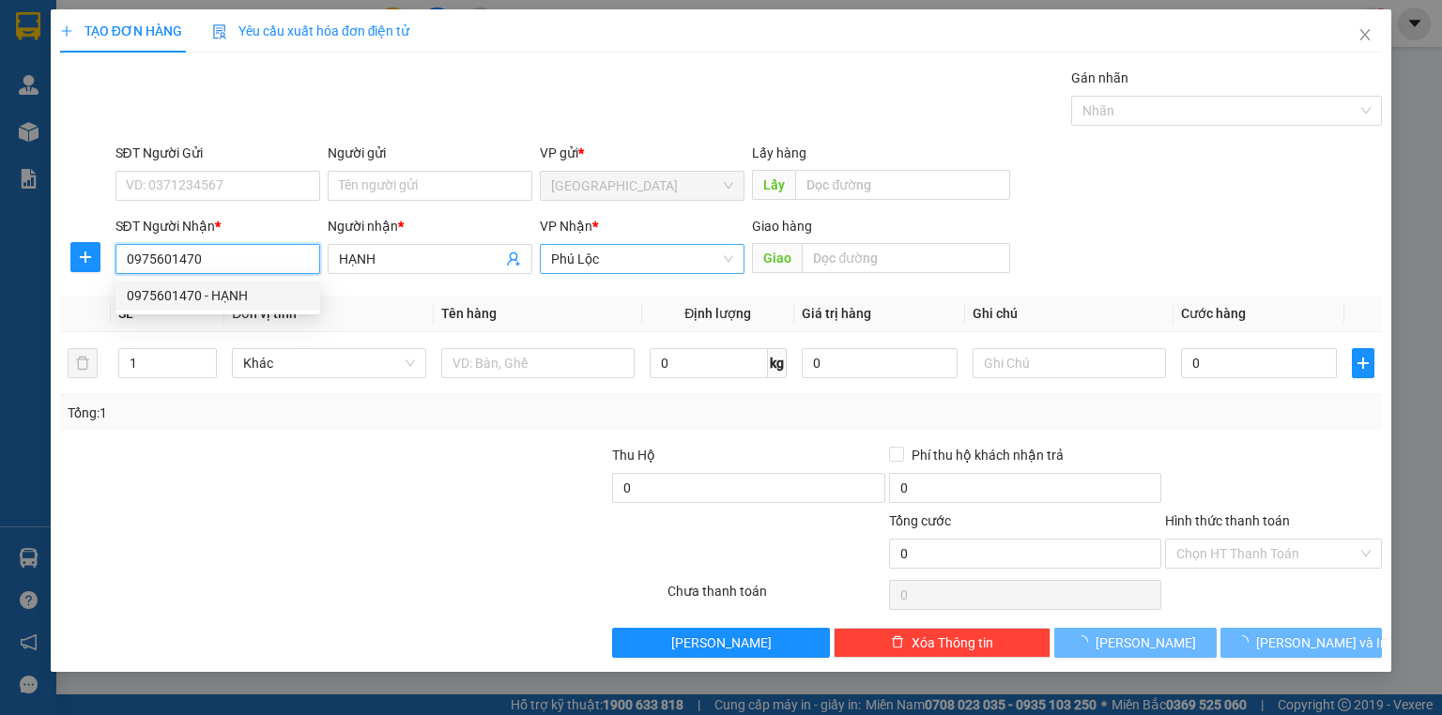
type input "140.000"
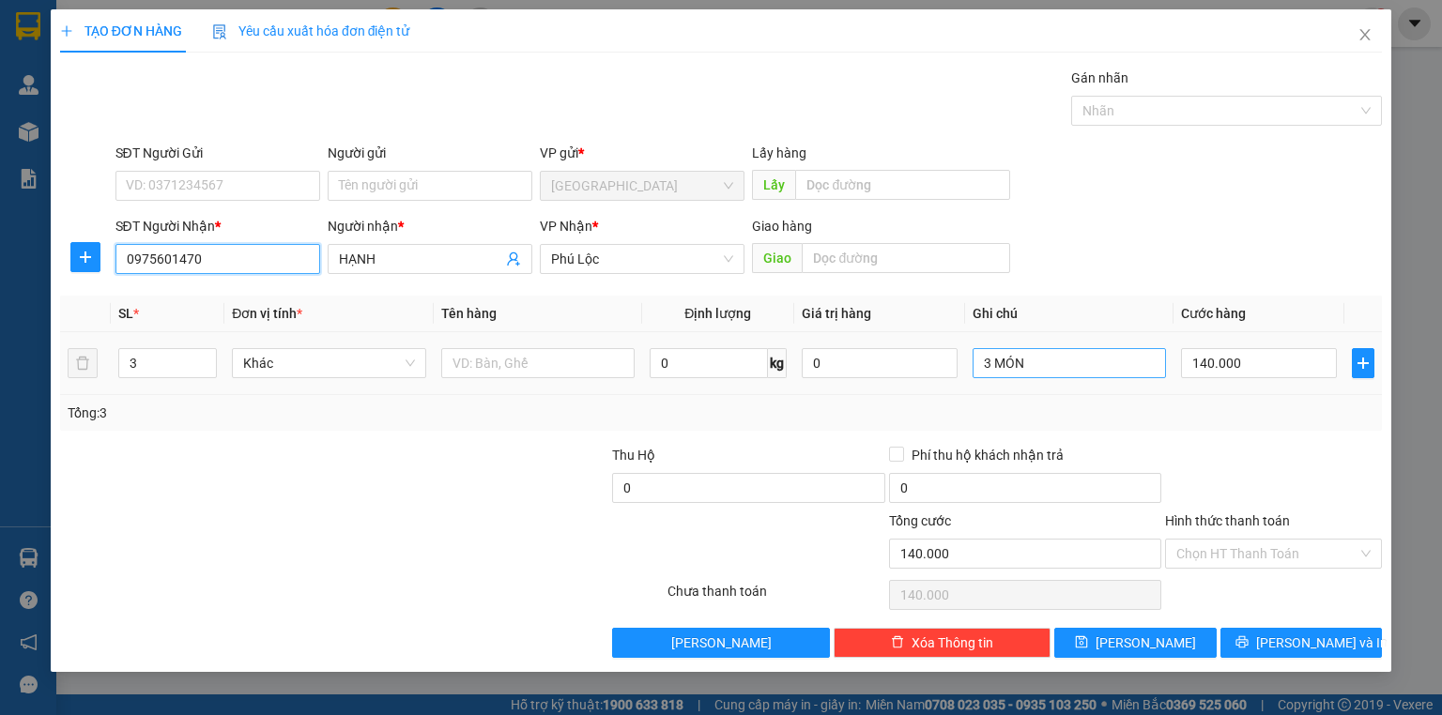
type input "0975601470"
click at [1094, 359] on input "3 MÓN" at bounding box center [1069, 363] width 193 height 30
type input "3"
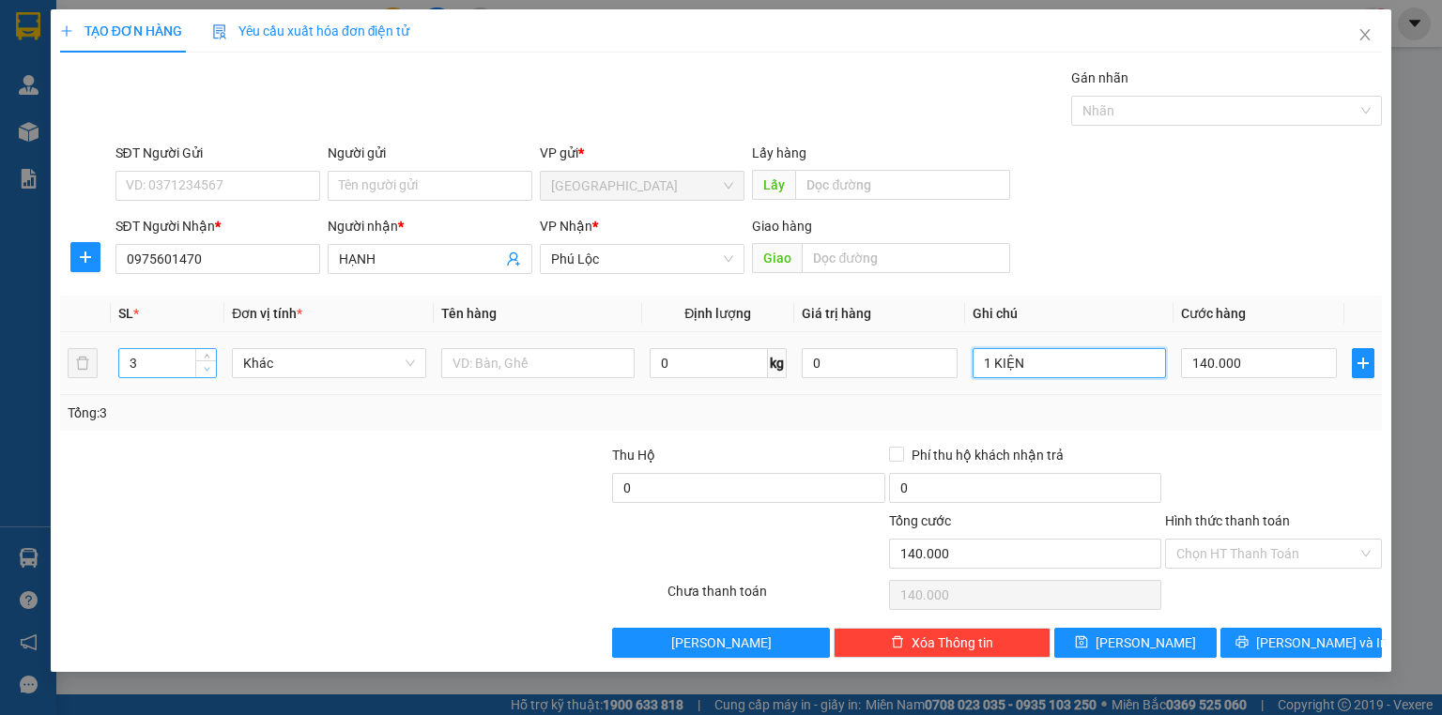
type input "1 KIỆN"
click at [202, 375] on span "Decrease Value" at bounding box center [205, 369] width 21 height 17
type input "1"
click at [202, 375] on span "Decrease Value" at bounding box center [205, 369] width 21 height 17
click at [1276, 351] on input "140.000" at bounding box center [1259, 363] width 156 height 30
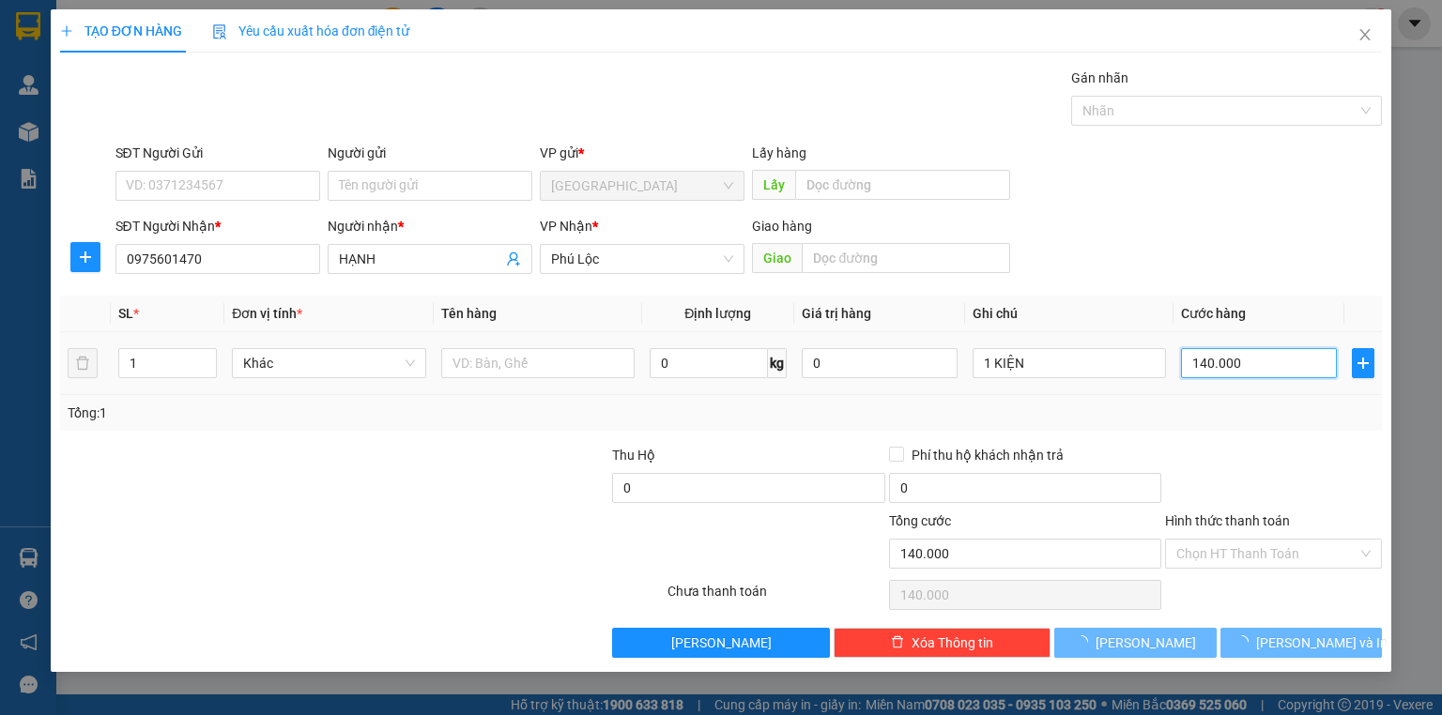
type input "0"
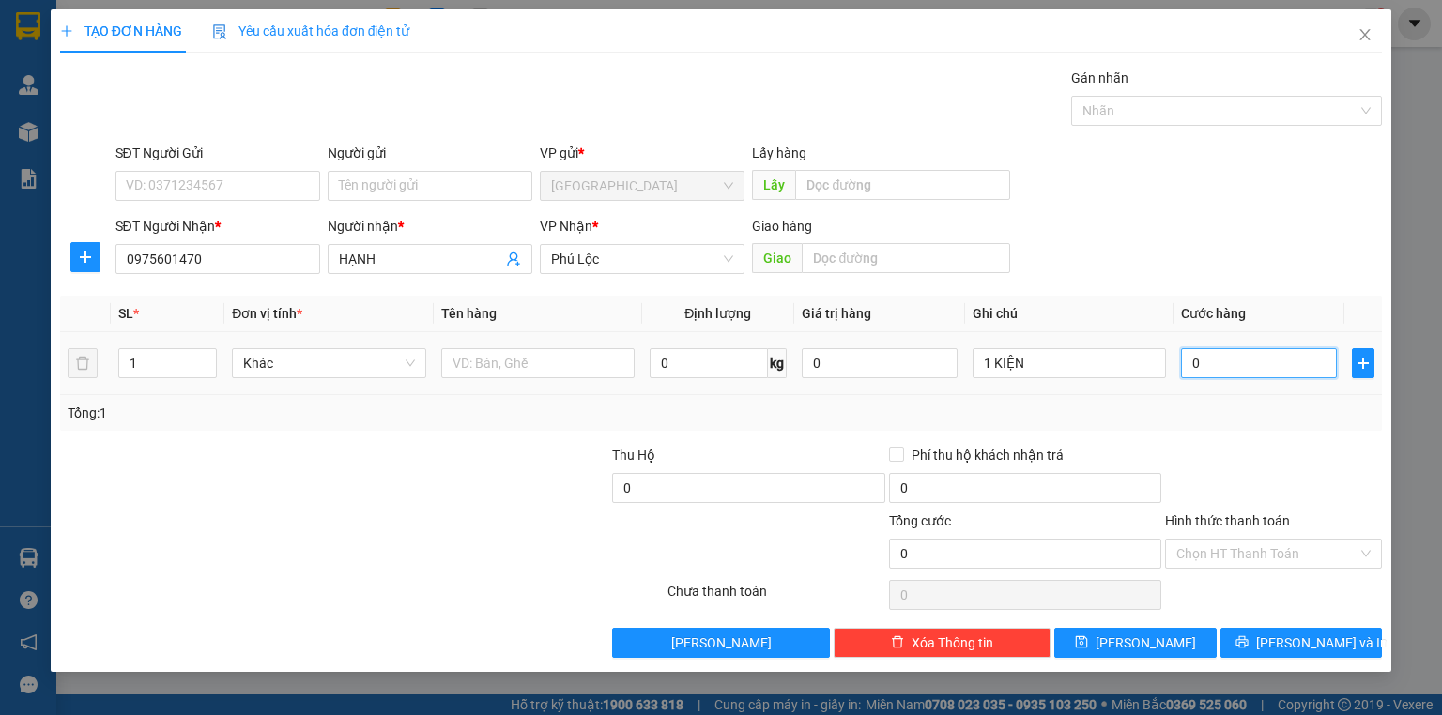
type input "7"
type input "07"
type input "70"
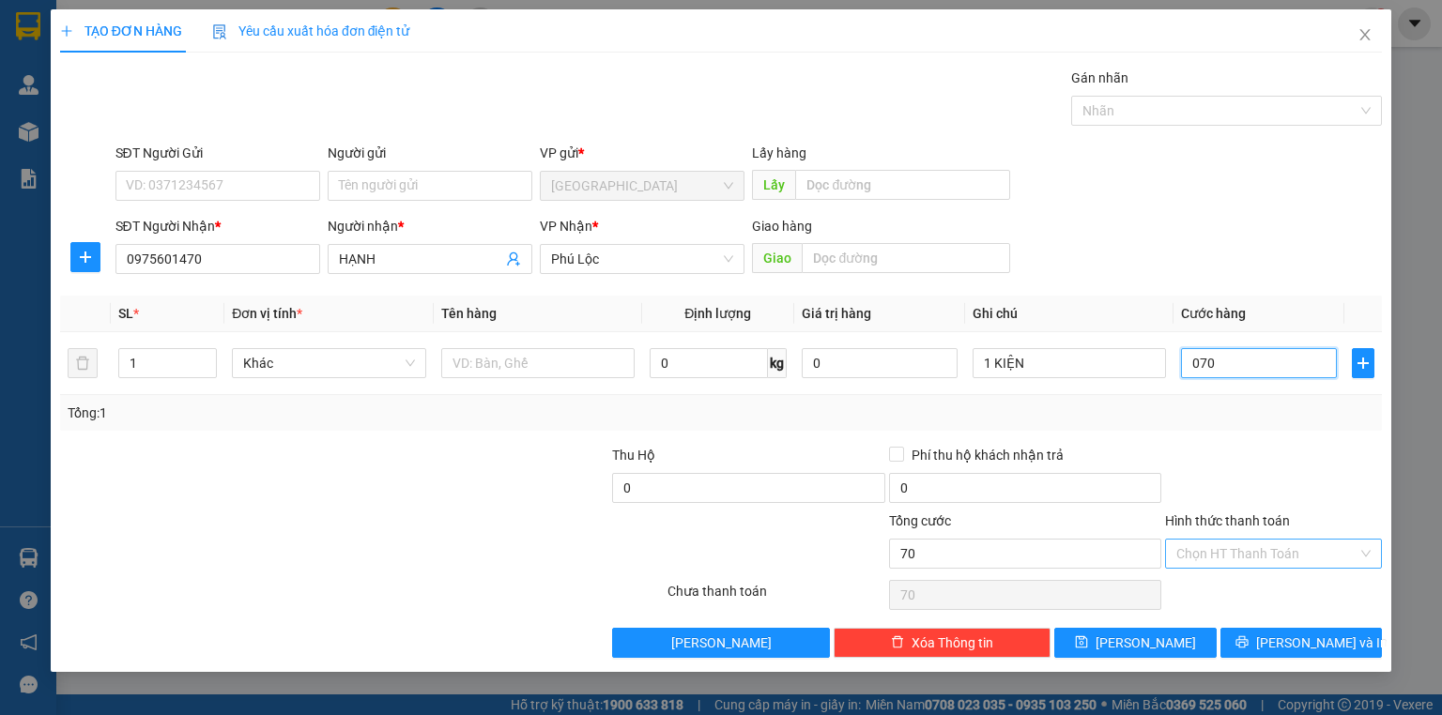
type input "070"
type input "70.000"
click at [1239, 544] on input "Hình thức thanh toán" at bounding box center [1266, 554] width 181 height 28
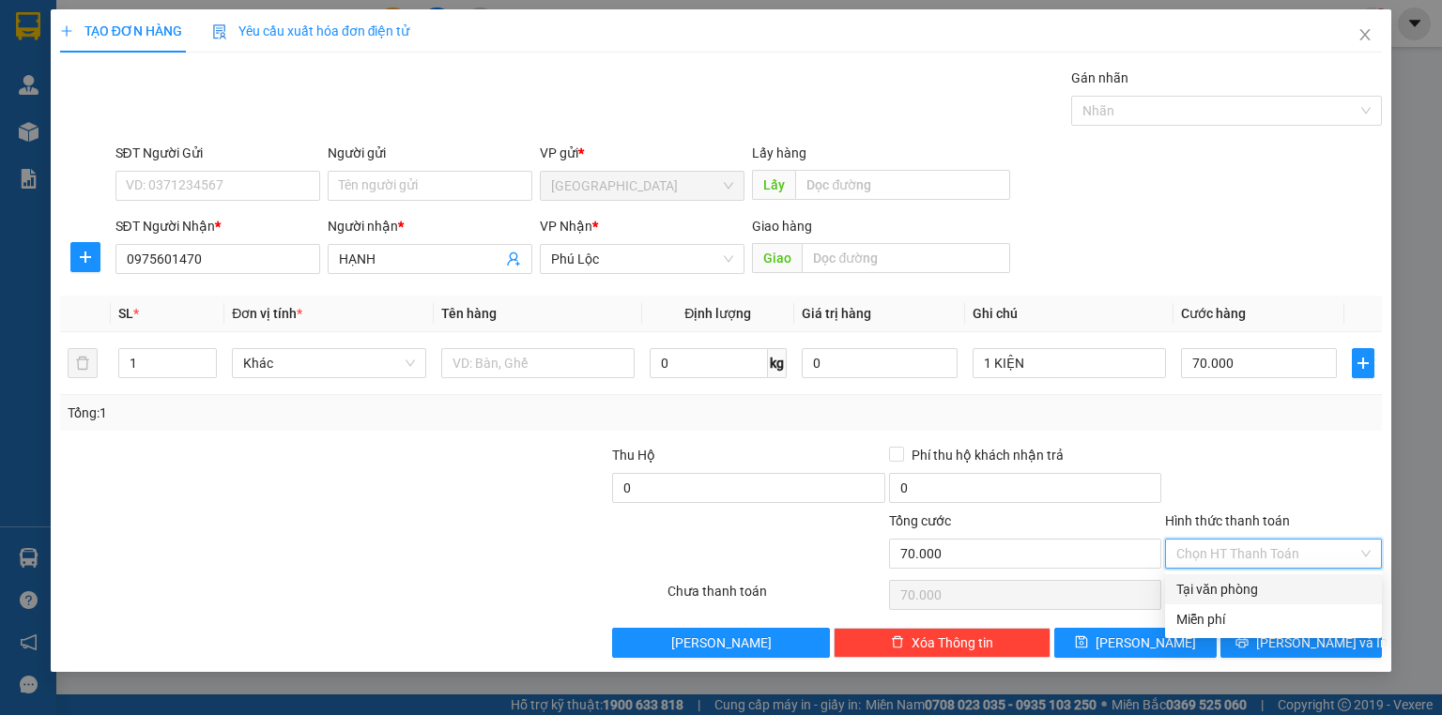
drag, startPoint x: 1245, startPoint y: 585, endPoint x: 1266, endPoint y: 613, distance: 34.9
click at [1245, 586] on div "Tại văn phòng" at bounding box center [1273, 589] width 194 height 21
type input "0"
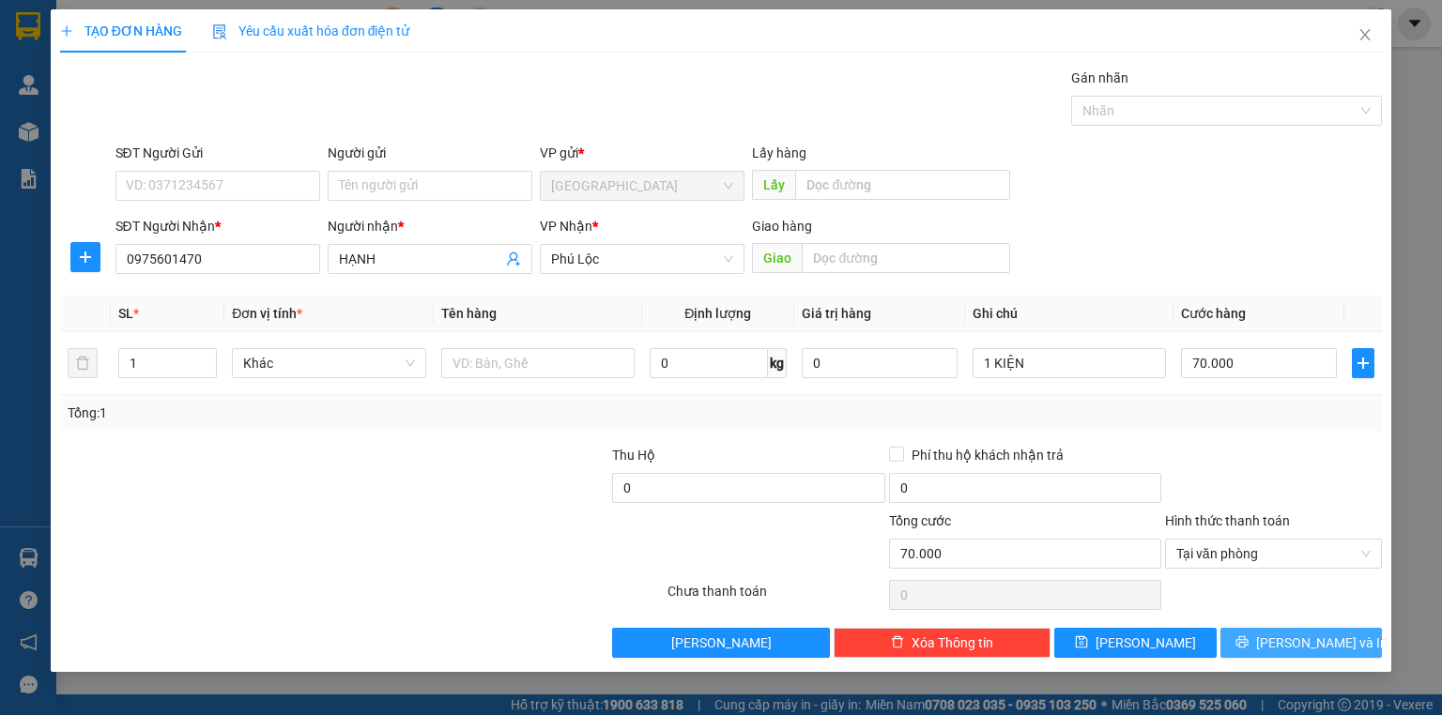
click at [1249, 639] on icon "printer" at bounding box center [1242, 642] width 13 height 13
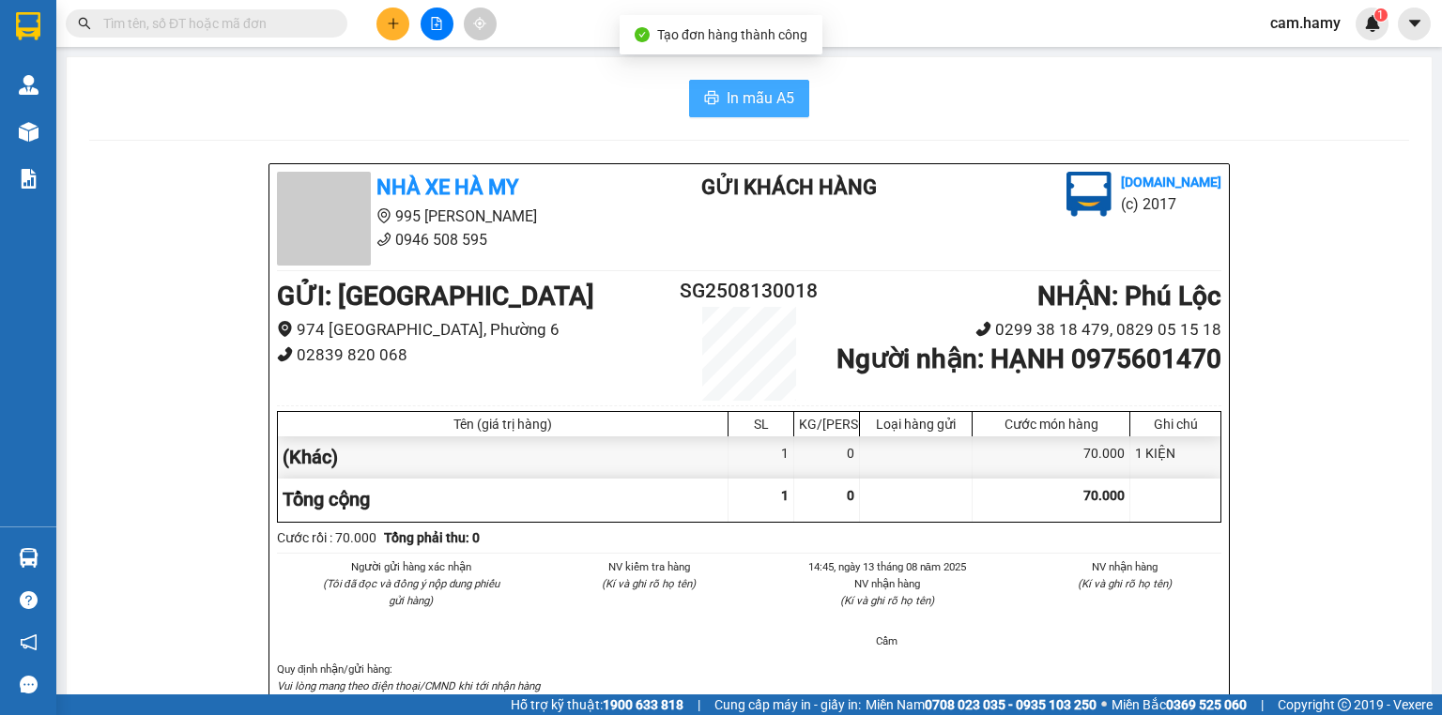
click at [749, 98] on span "In mẫu A5" at bounding box center [761, 97] width 68 height 23
